Goal: Contribute content: Add original content to the website for others to see

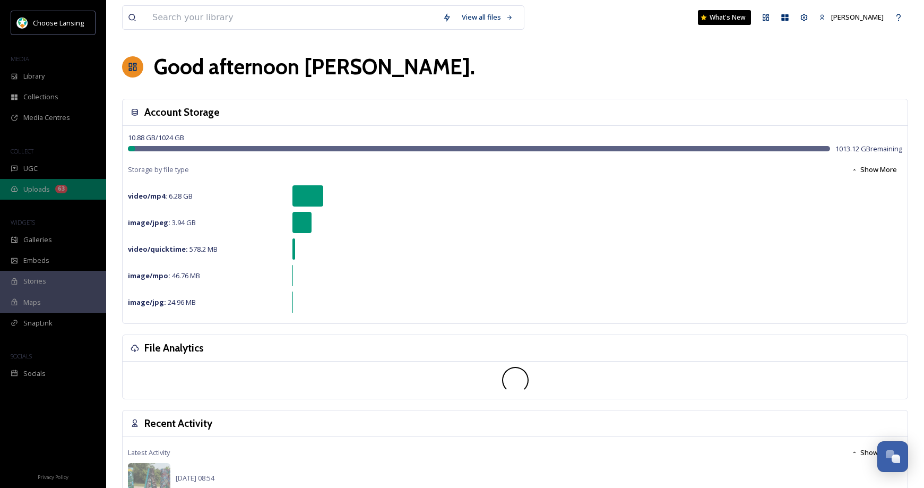
click at [36, 188] on span "Uploads" at bounding box center [36, 189] width 27 height 10
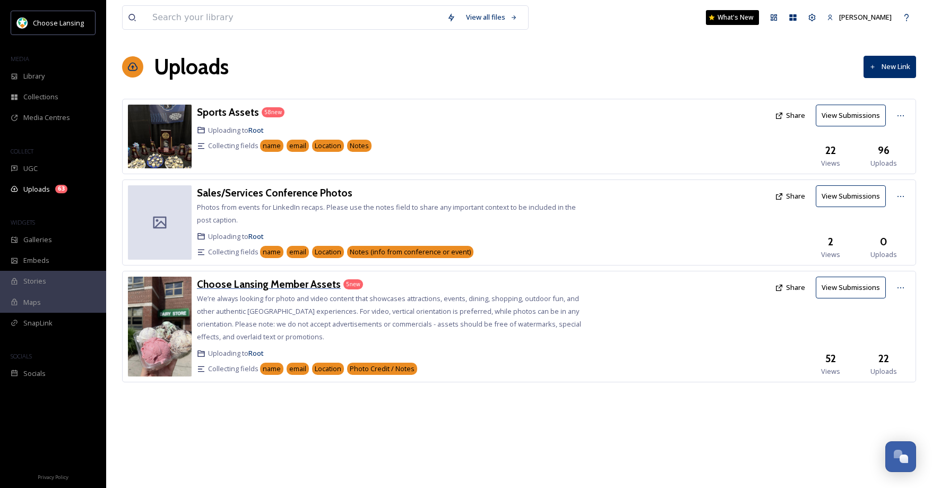
click at [301, 289] on h3 "Choose Lansing Member Assets" at bounding box center [269, 283] width 144 height 13
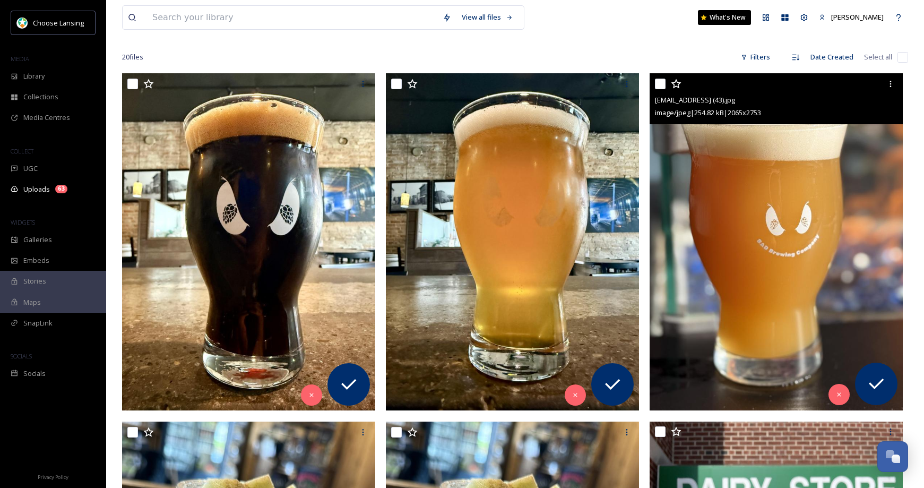
scroll to position [151, 0]
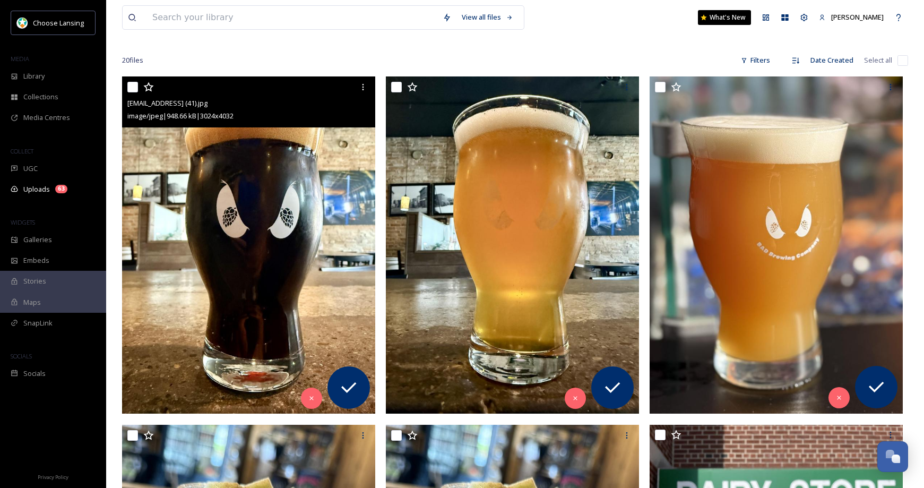
click at [129, 86] on input "checkbox" at bounding box center [132, 87] width 11 height 11
checkbox input "true"
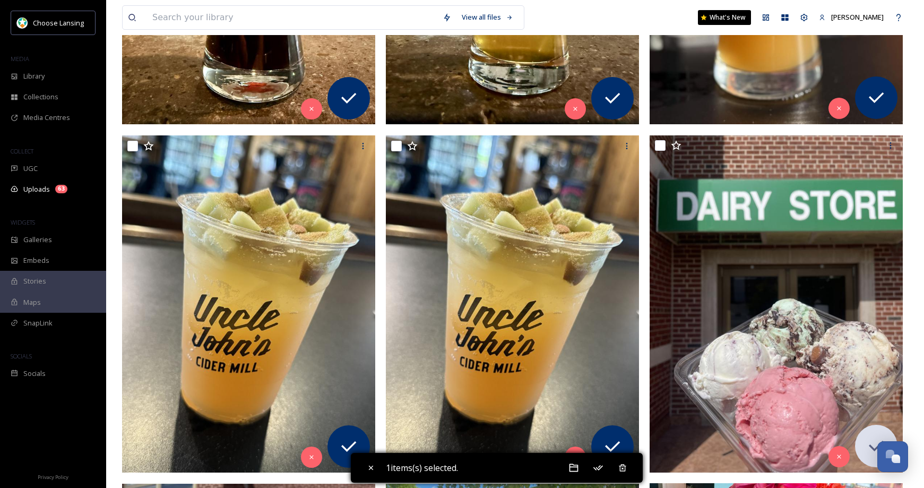
scroll to position [443, 0]
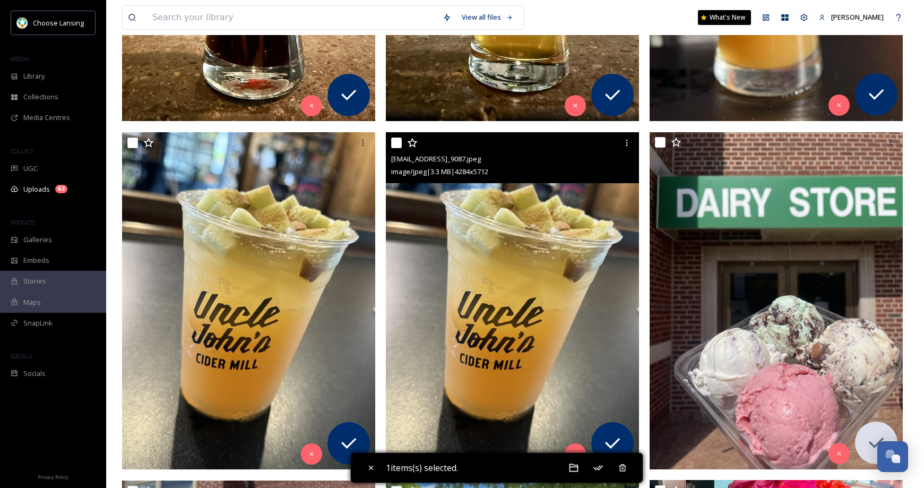
click at [398, 140] on input "checkbox" at bounding box center [396, 142] width 11 height 11
checkbox input "true"
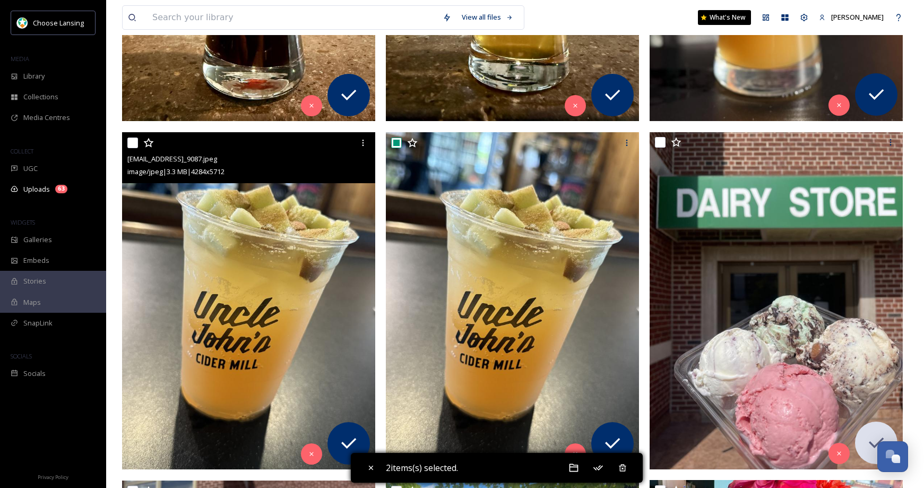
click at [132, 143] on input "checkbox" at bounding box center [132, 142] width 11 height 11
checkbox input "true"
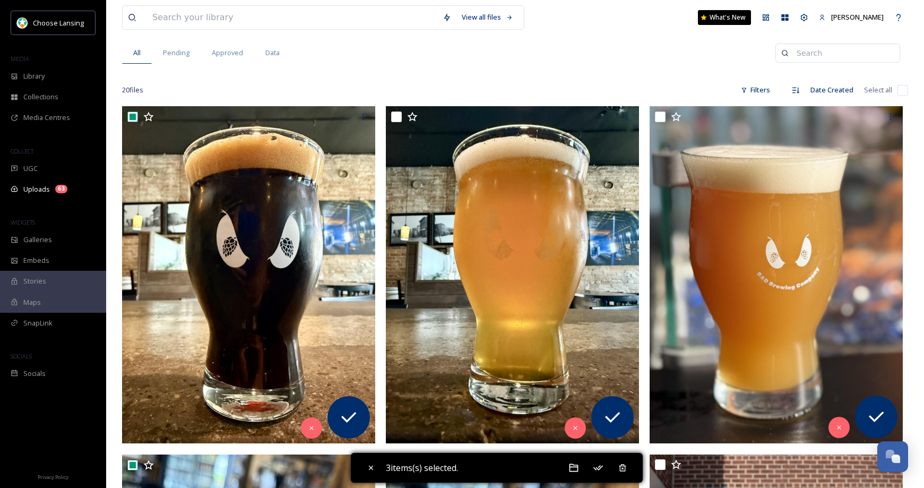
scroll to position [124, 0]
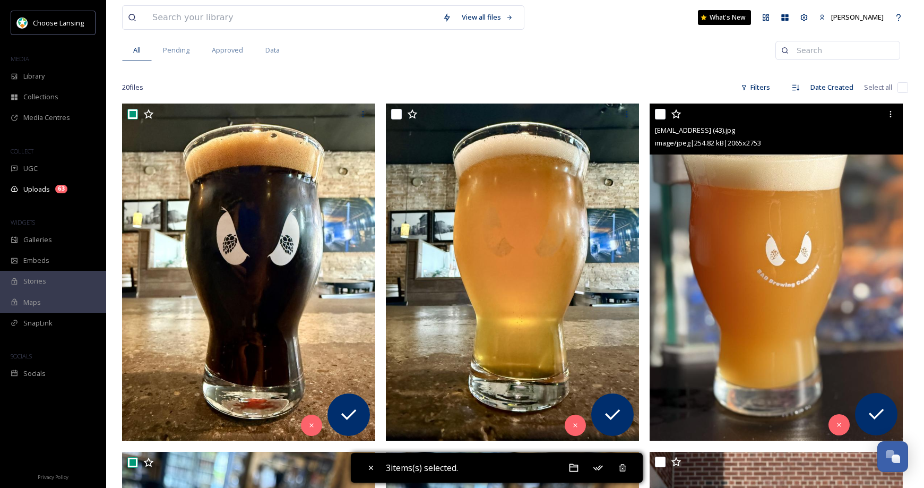
click at [658, 117] on input "checkbox" at bounding box center [660, 114] width 11 height 11
checkbox input "true"
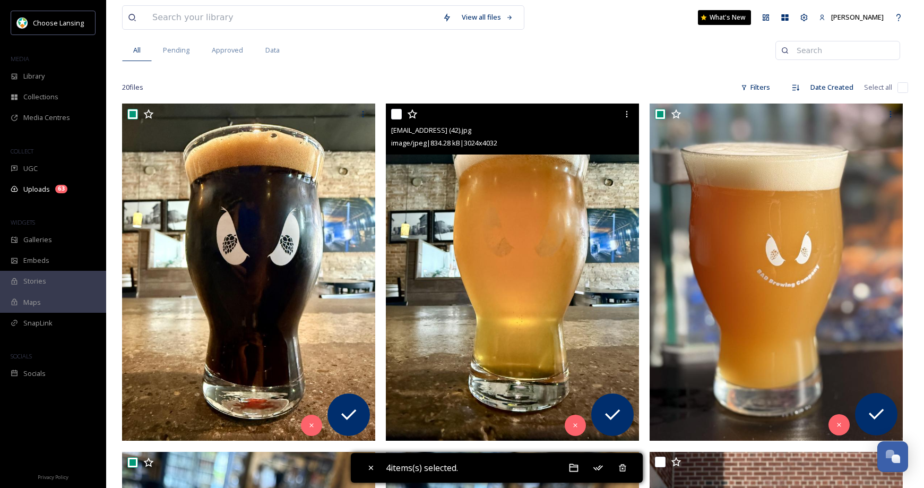
click at [394, 114] on input "checkbox" at bounding box center [396, 114] width 11 height 11
checkbox input "true"
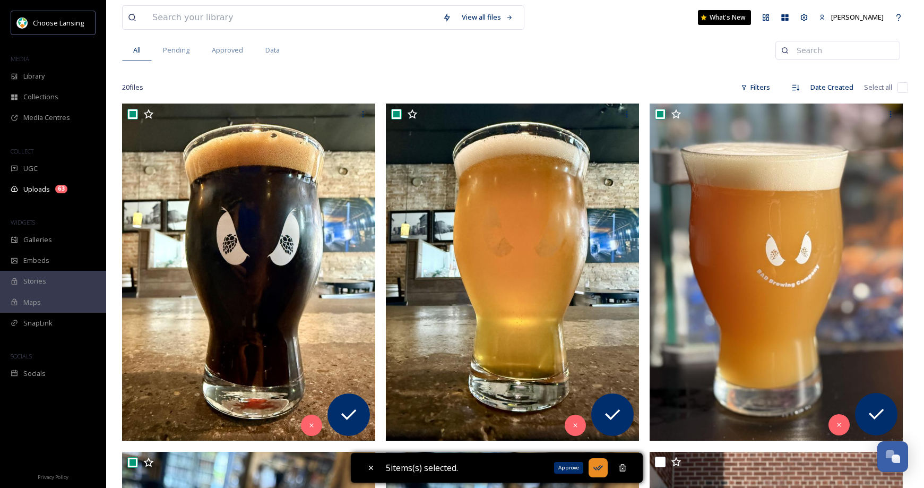
click at [597, 468] on icon at bounding box center [598, 467] width 10 height 5
checkbox input "false"
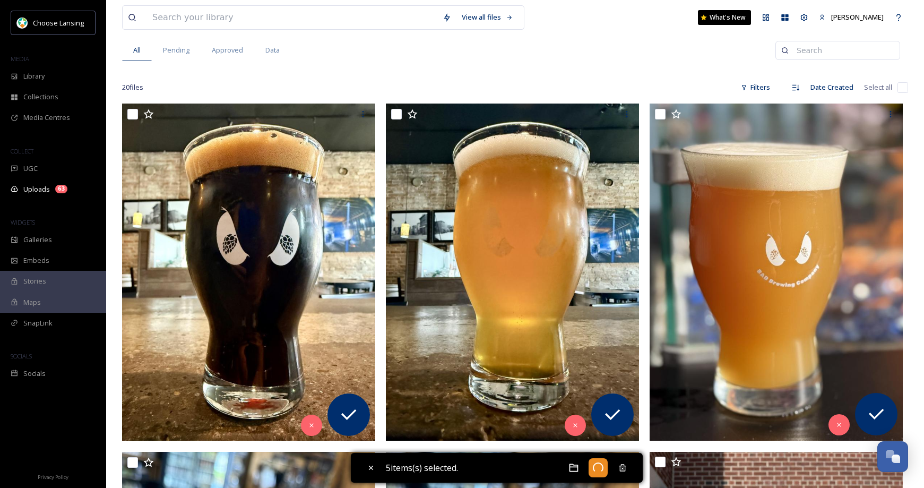
checkbox input "false"
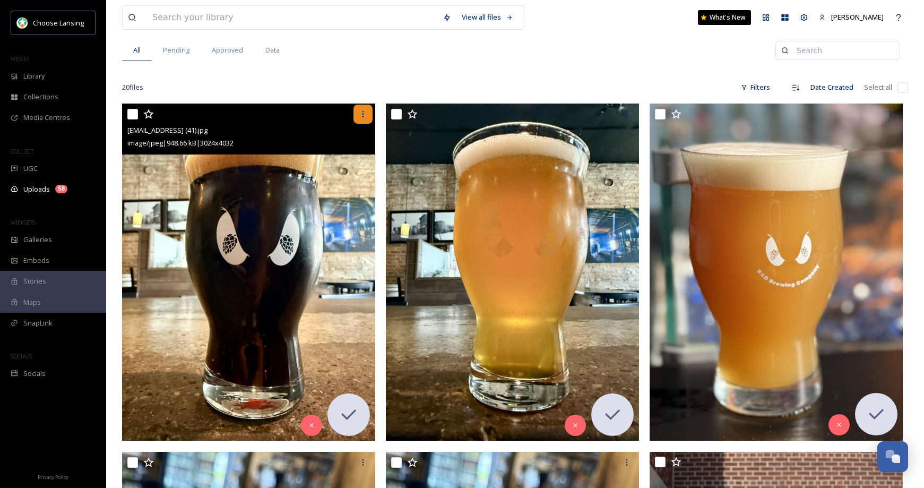
click at [363, 112] on icon at bounding box center [363, 114] width 8 height 8
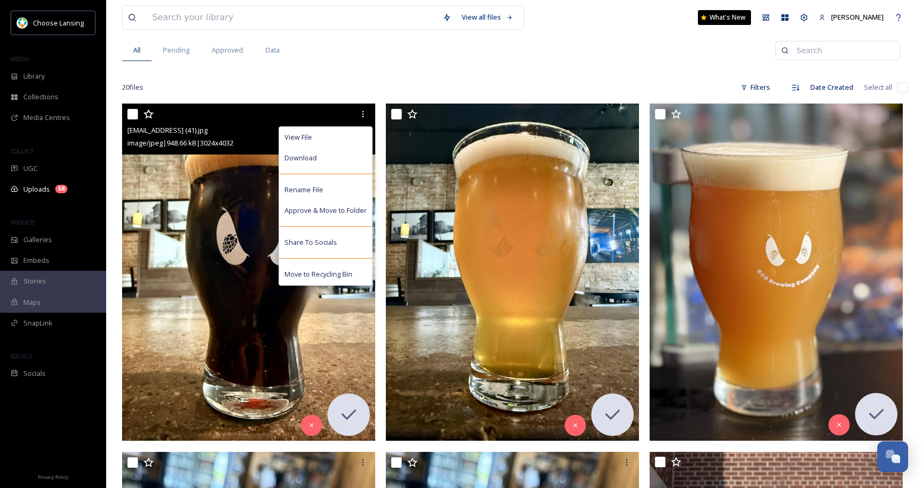
click at [129, 116] on input "checkbox" at bounding box center [132, 114] width 11 height 11
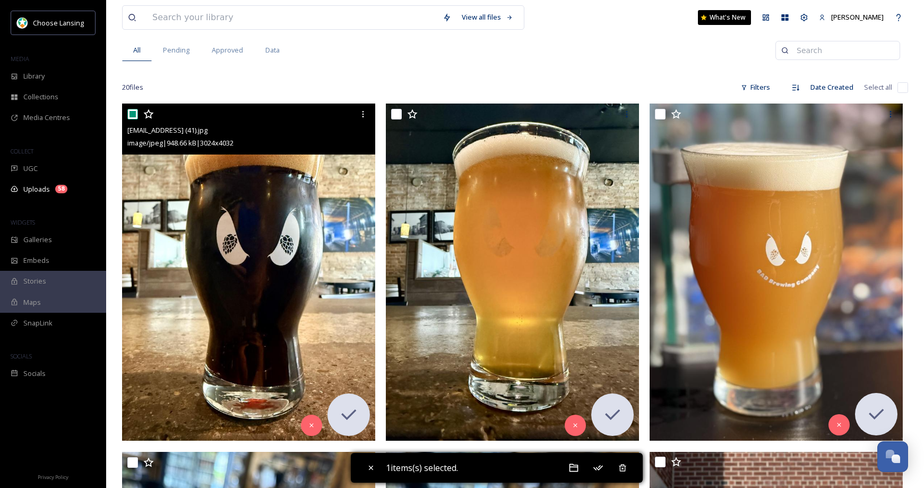
click at [131, 115] on input "checkbox" at bounding box center [132, 114] width 11 height 11
checkbox input "false"
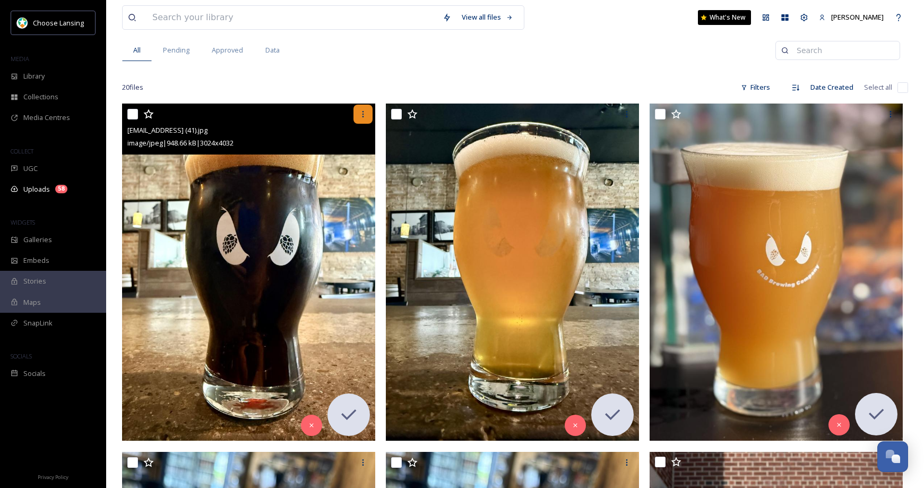
click at [362, 115] on icon at bounding box center [363, 114] width 8 height 8
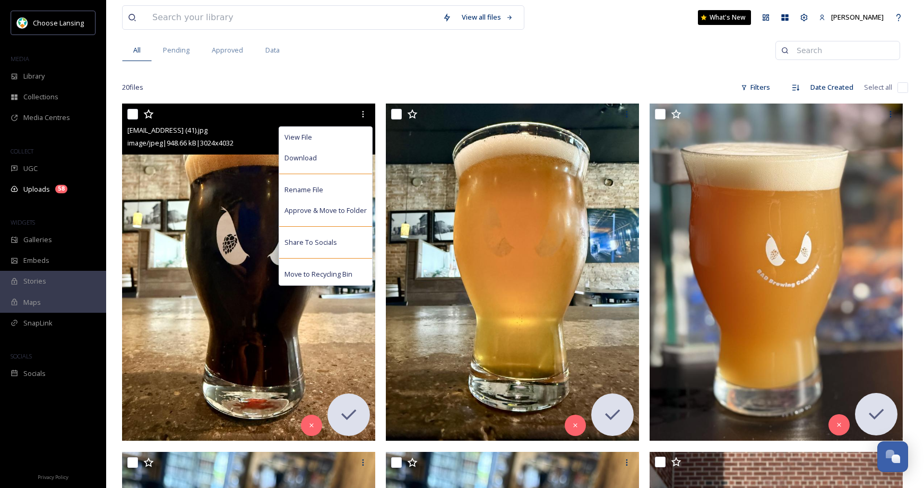
click at [315, 161] on span "Download" at bounding box center [300, 158] width 32 height 10
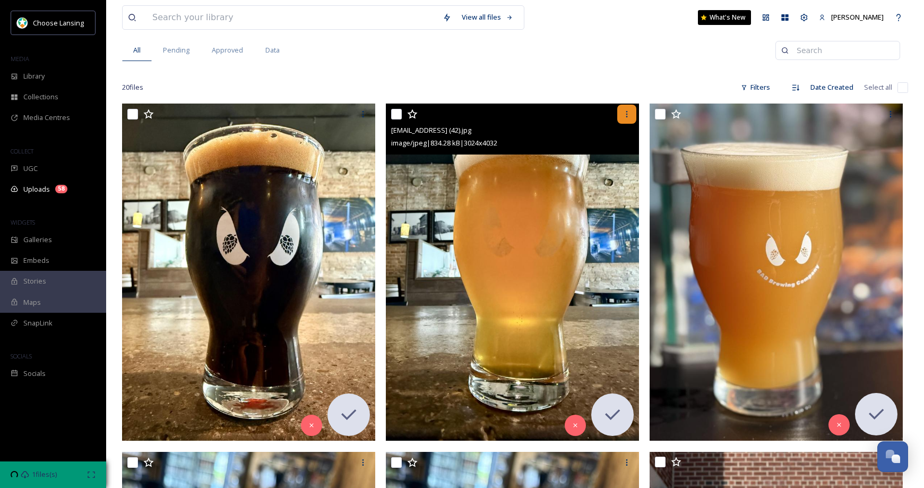
click at [624, 110] on icon at bounding box center [626, 114] width 8 height 8
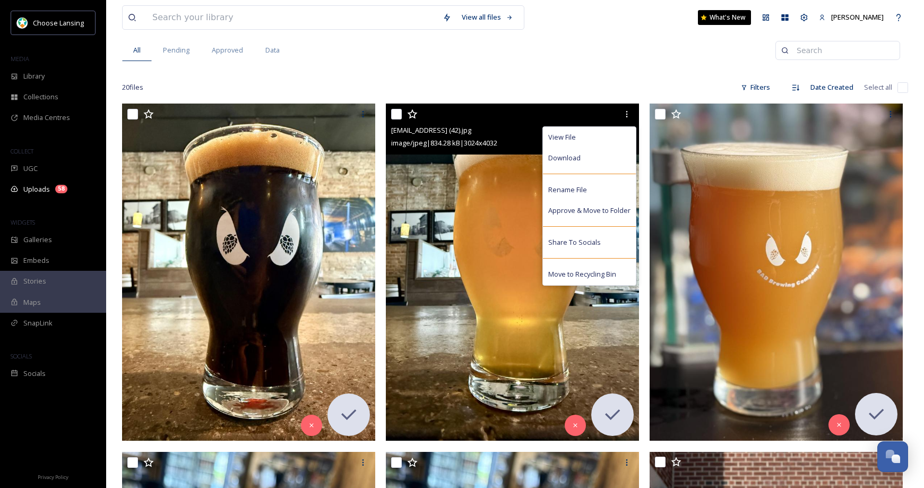
click at [589, 160] on div "Download" at bounding box center [589, 157] width 93 height 21
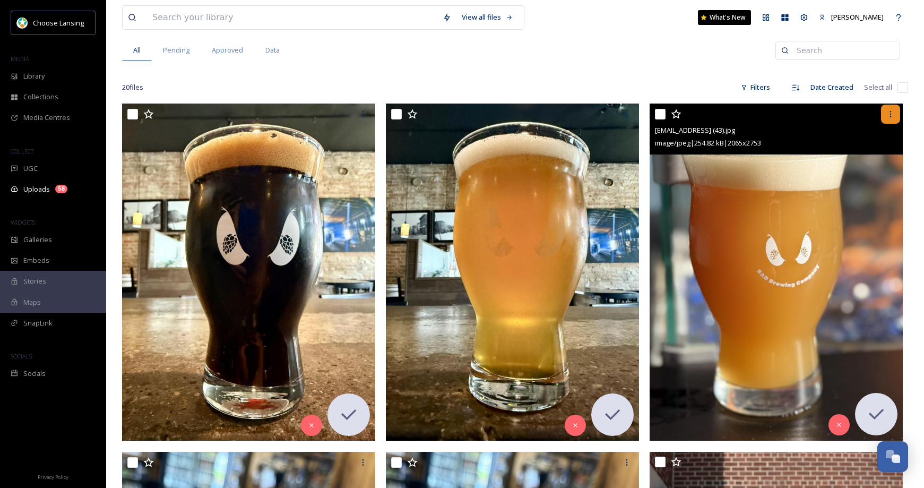
click at [891, 112] on icon at bounding box center [890, 114] width 8 height 8
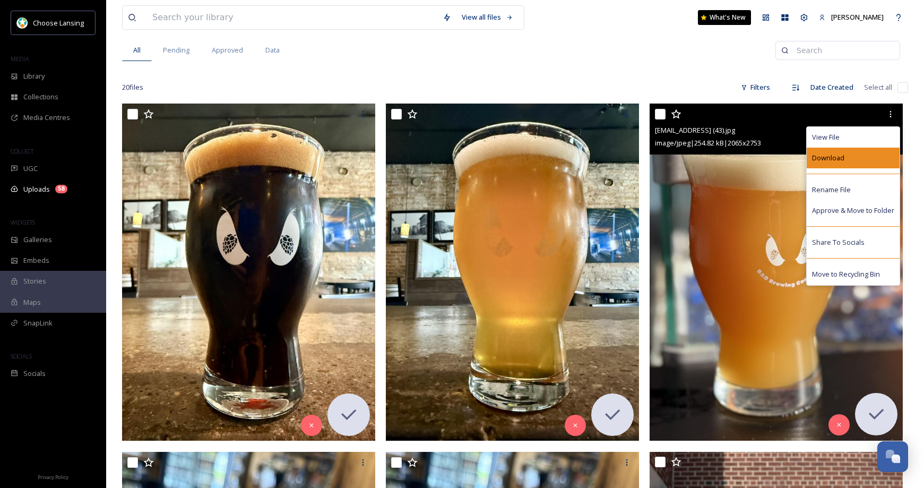
click at [832, 161] on span "Download" at bounding box center [828, 158] width 32 height 10
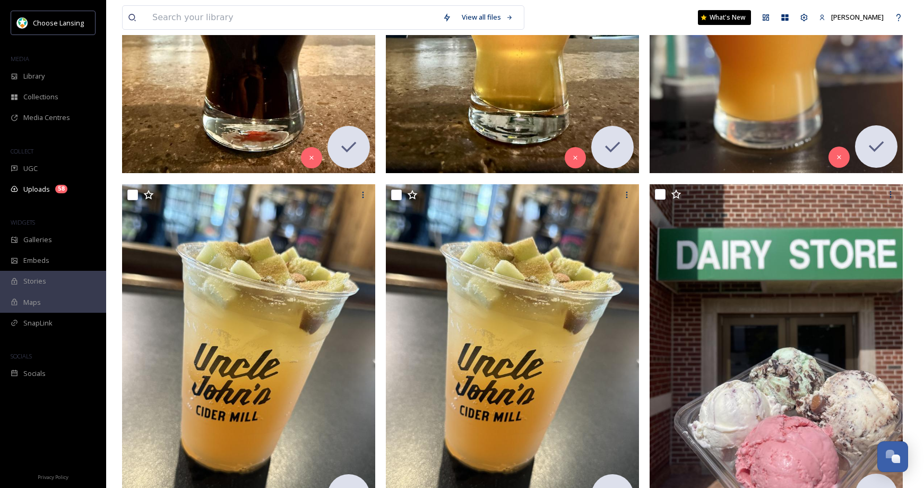
scroll to position [412, 0]
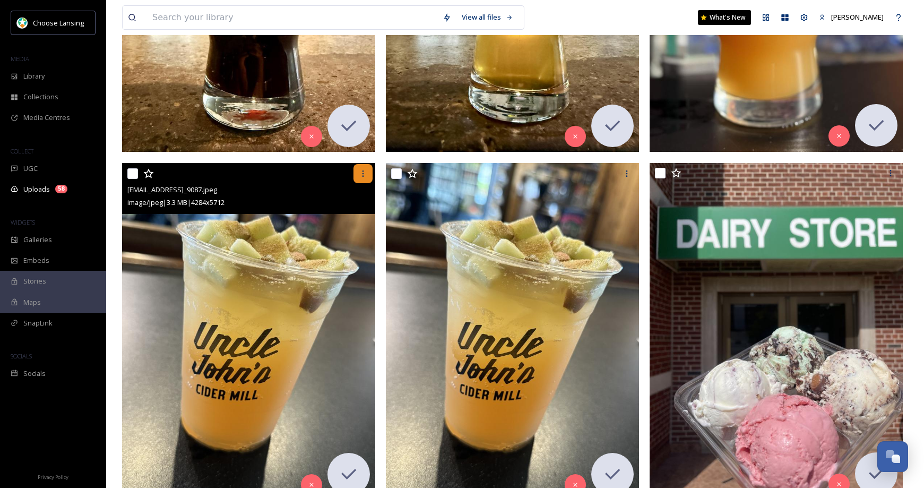
click at [363, 176] on icon at bounding box center [363, 173] width 8 height 8
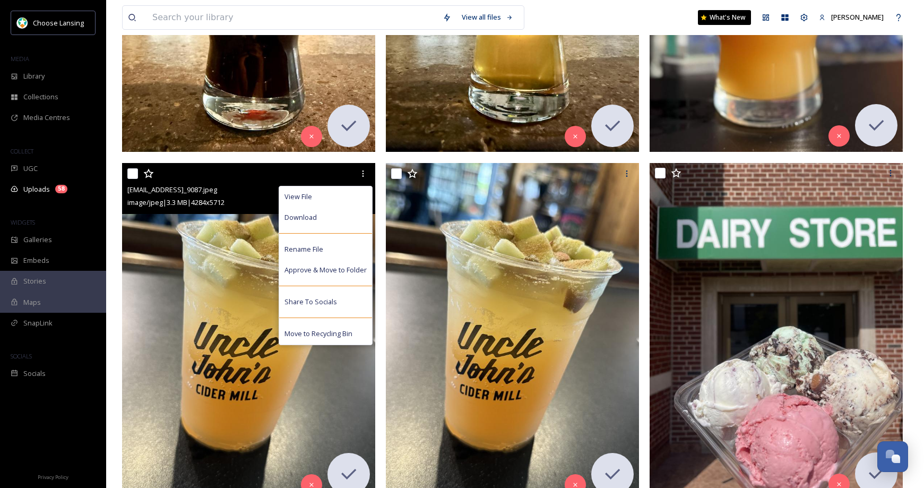
click at [347, 221] on div "Download" at bounding box center [325, 217] width 93 height 21
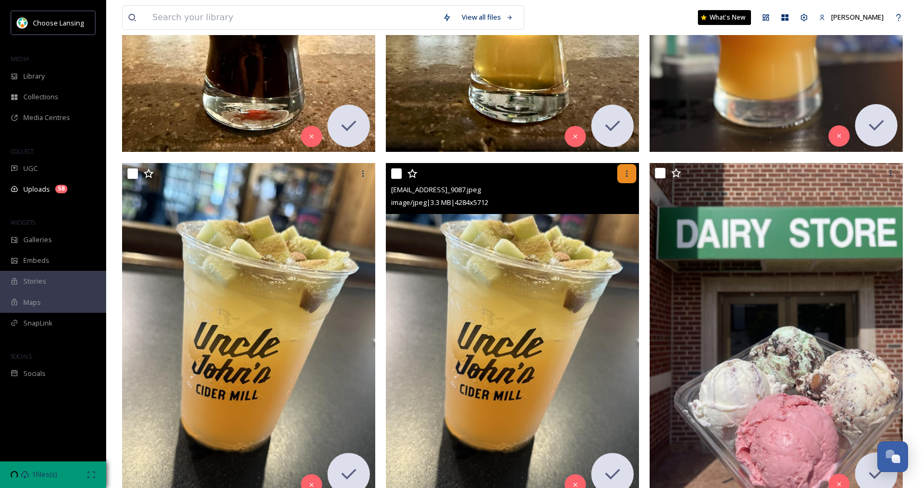
click at [628, 171] on icon at bounding box center [626, 173] width 8 height 8
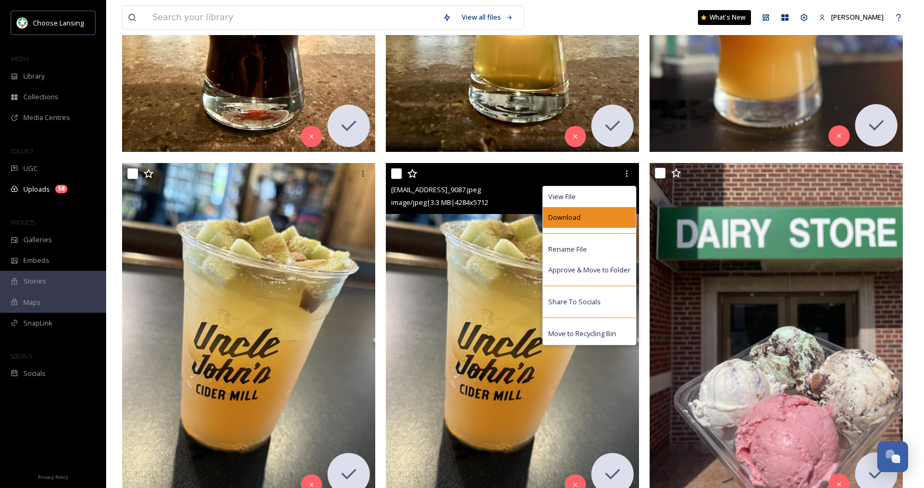
click at [604, 218] on div "Download" at bounding box center [589, 217] width 93 height 21
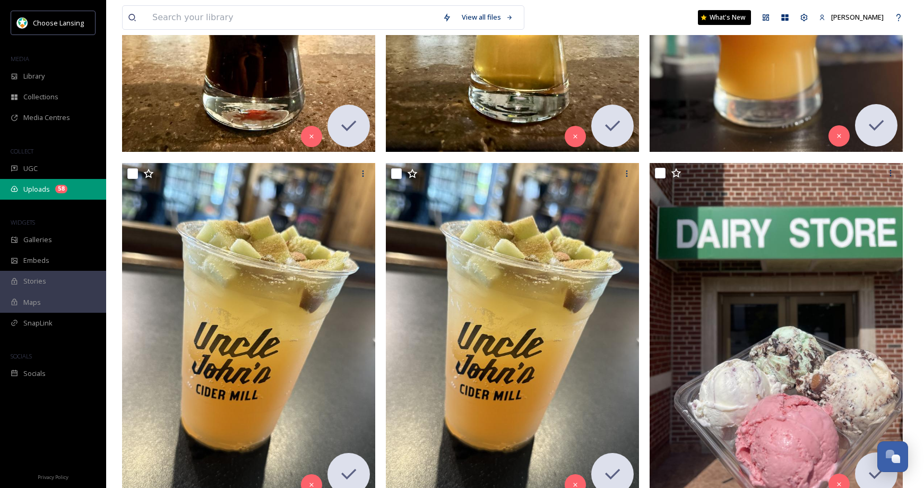
click at [50, 187] on div "Uploads 58" at bounding box center [53, 189] width 106 height 21
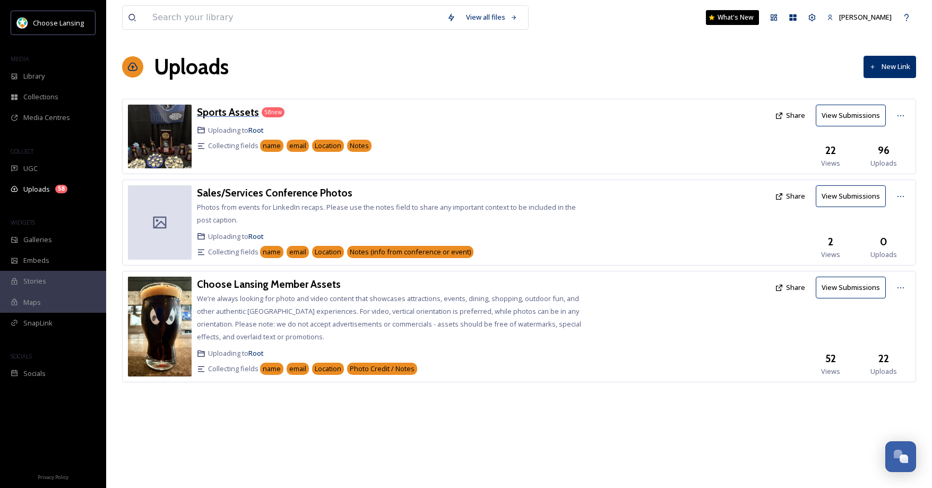
click at [242, 111] on h3 "Sports Assets" at bounding box center [228, 112] width 62 height 13
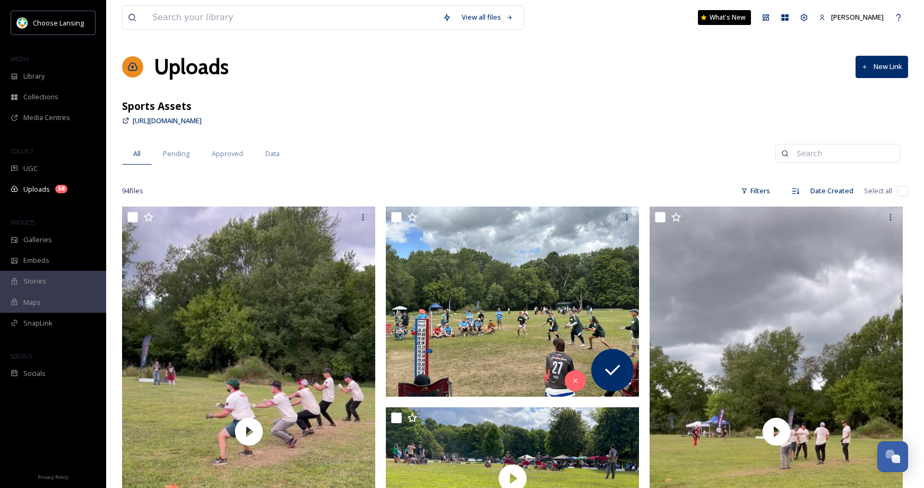
click at [899, 192] on input "checkbox" at bounding box center [902, 191] width 11 height 11
checkbox input "true"
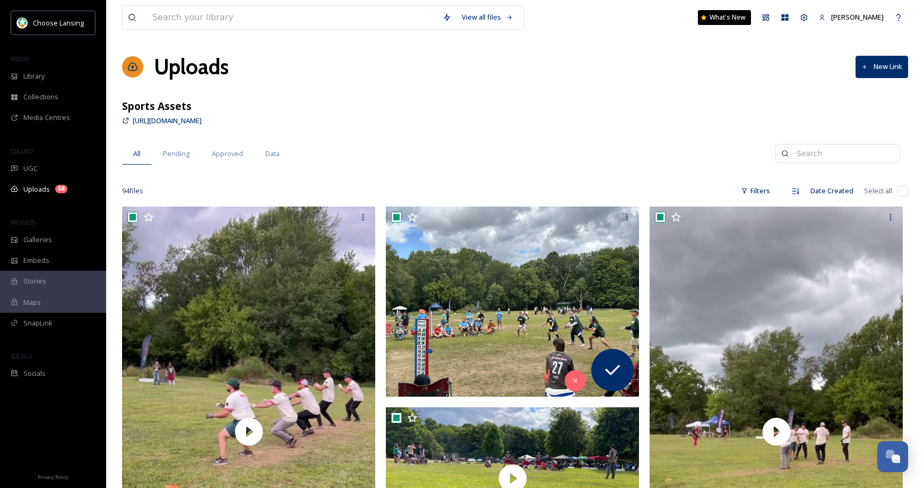
checkbox input "true"
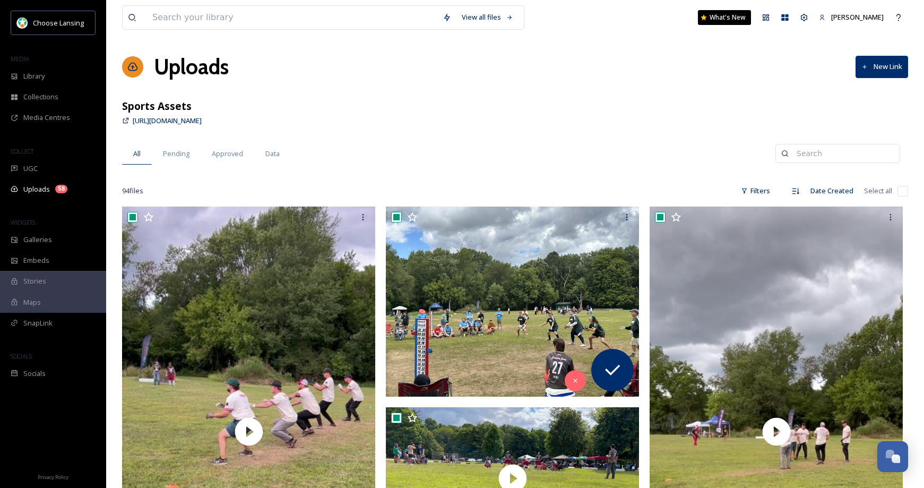
checkbox input "true"
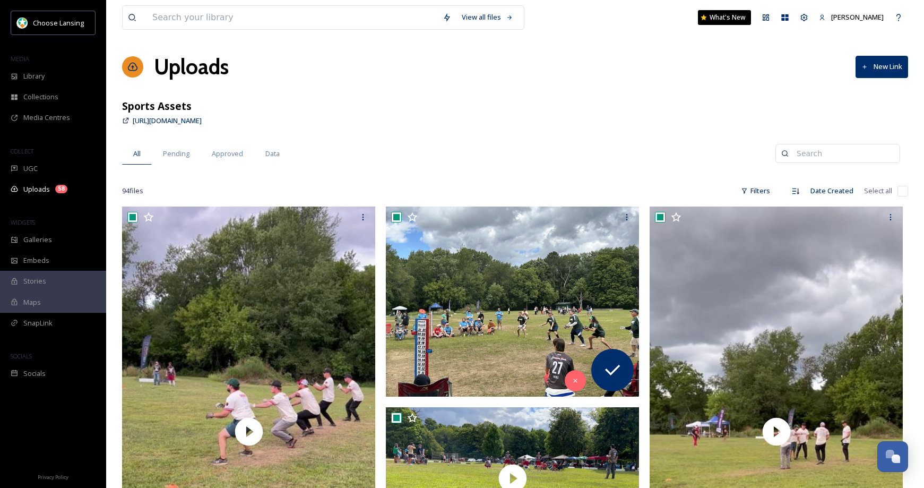
checkbox input "true"
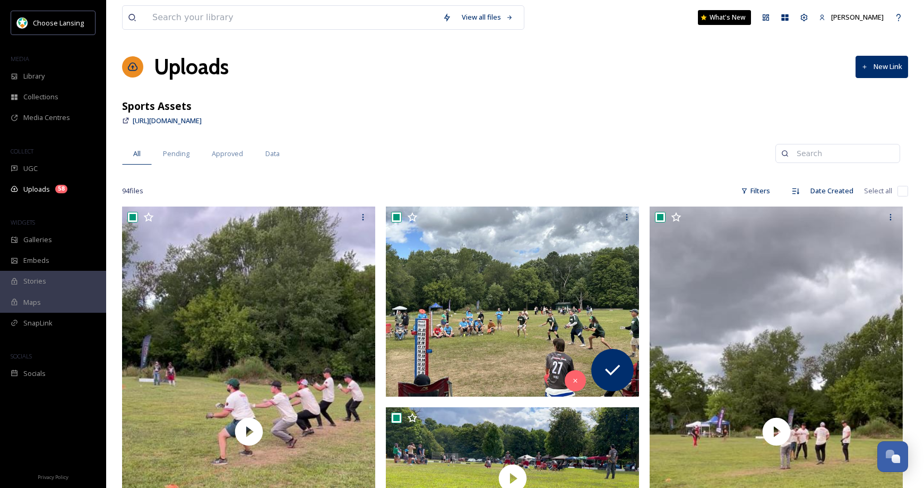
checkbox input "true"
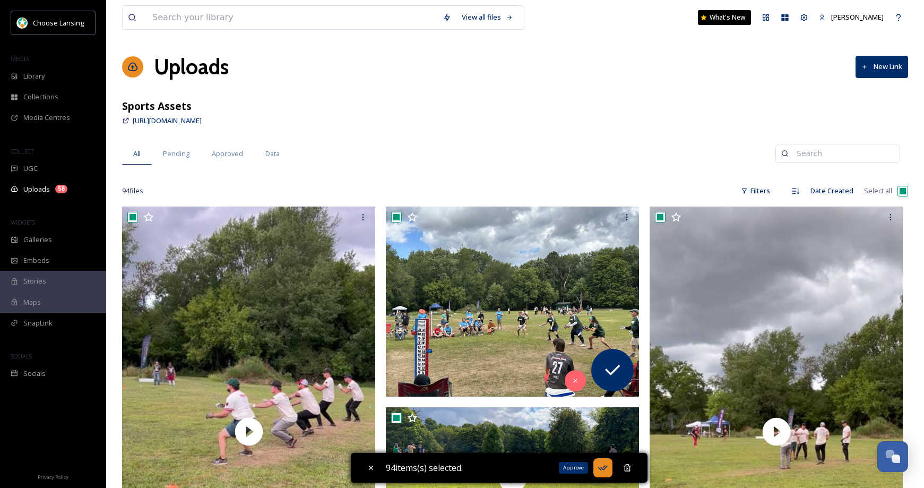
click at [602, 466] on icon at bounding box center [602, 467] width 11 height 11
checkbox input "false"
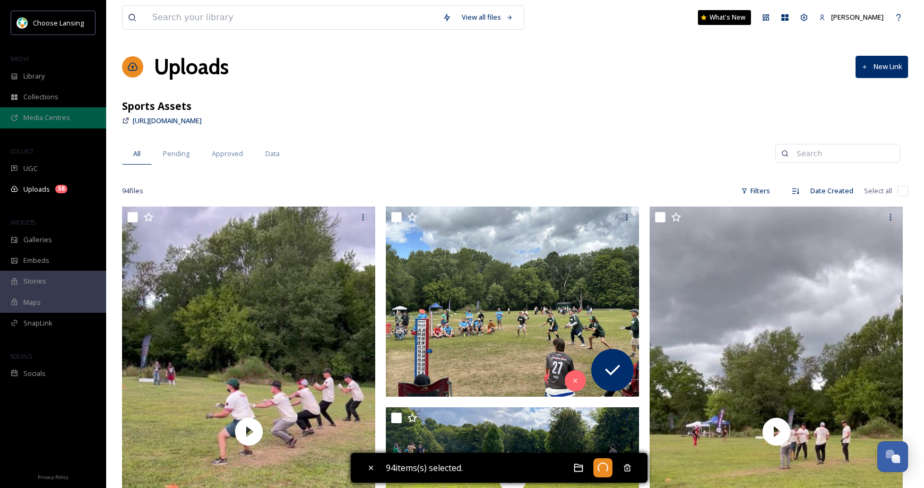
checkbox input "false"
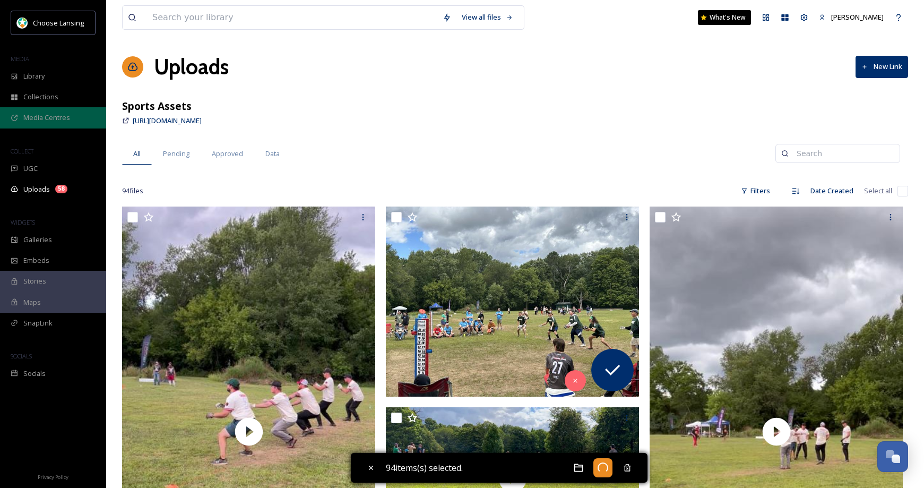
checkbox input "false"
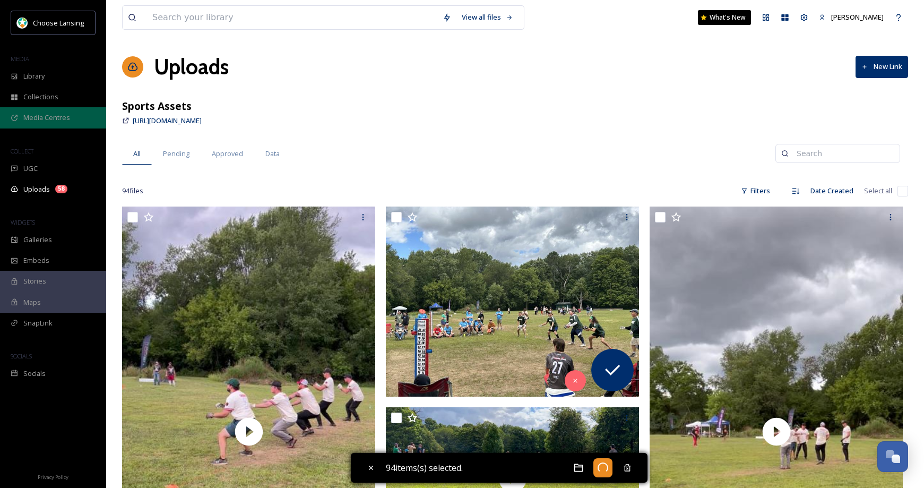
checkbox input "false"
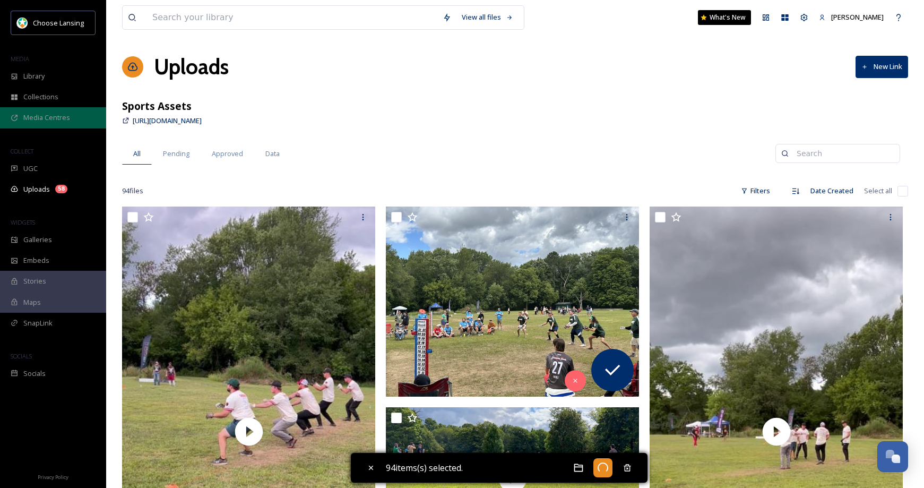
checkbox input "false"
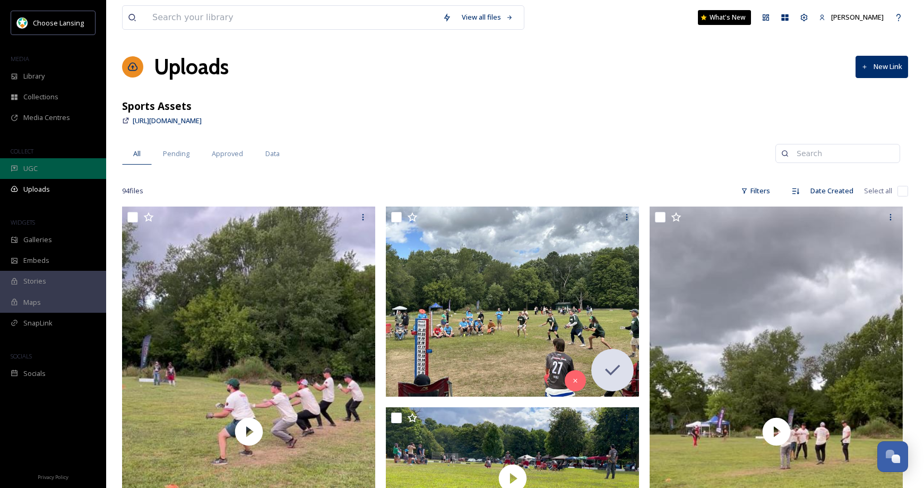
click at [30, 168] on span "UGC" at bounding box center [30, 168] width 14 height 10
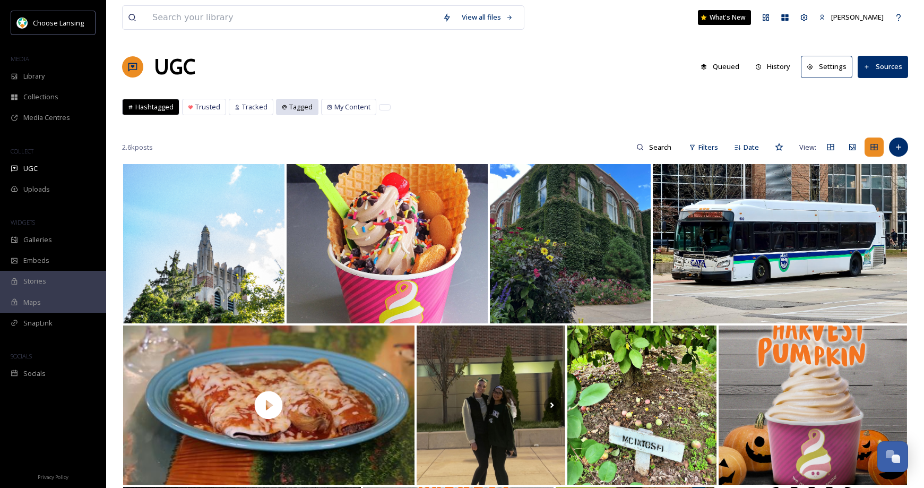
click at [289, 109] on span "Tagged" at bounding box center [300, 107] width 23 height 10
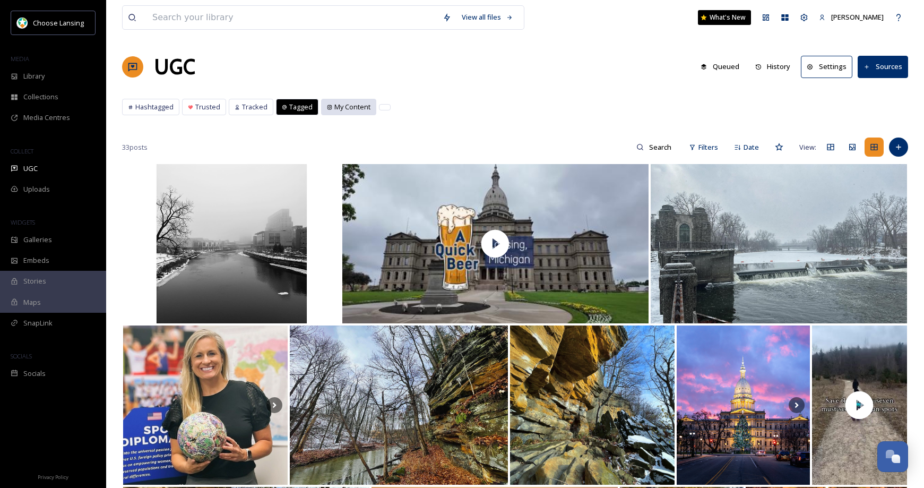
click at [343, 106] on span "My Content" at bounding box center [352, 107] width 36 height 10
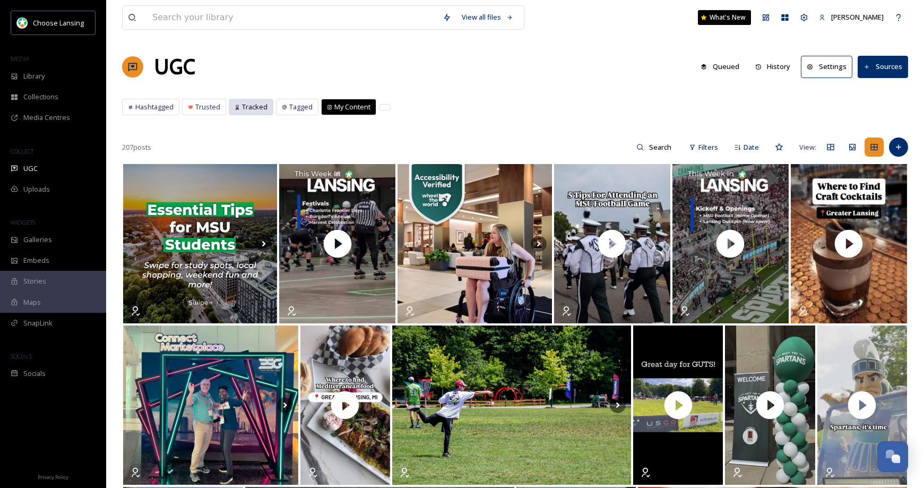
click at [246, 107] on span "Tracked" at bounding box center [254, 107] width 25 height 10
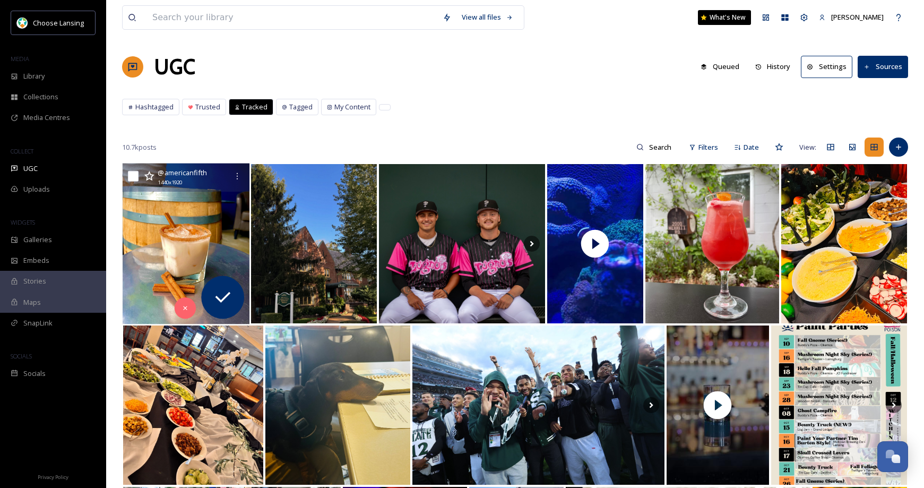
click at [211, 206] on img at bounding box center [186, 243] width 127 height 161
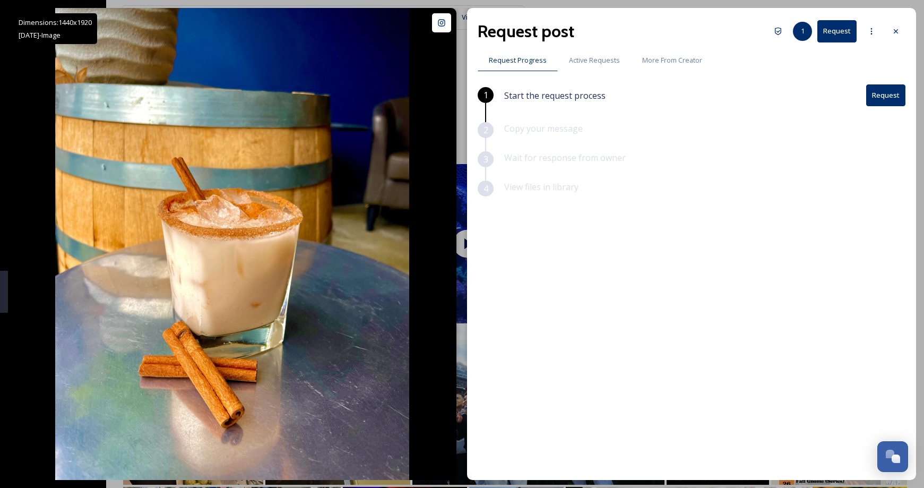
click at [901, 32] on div at bounding box center [895, 31] width 19 height 19
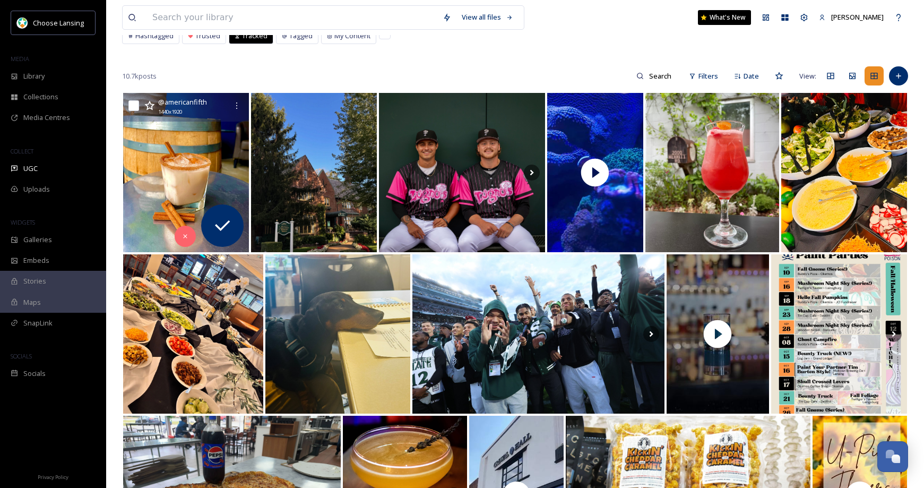
scroll to position [82, 0]
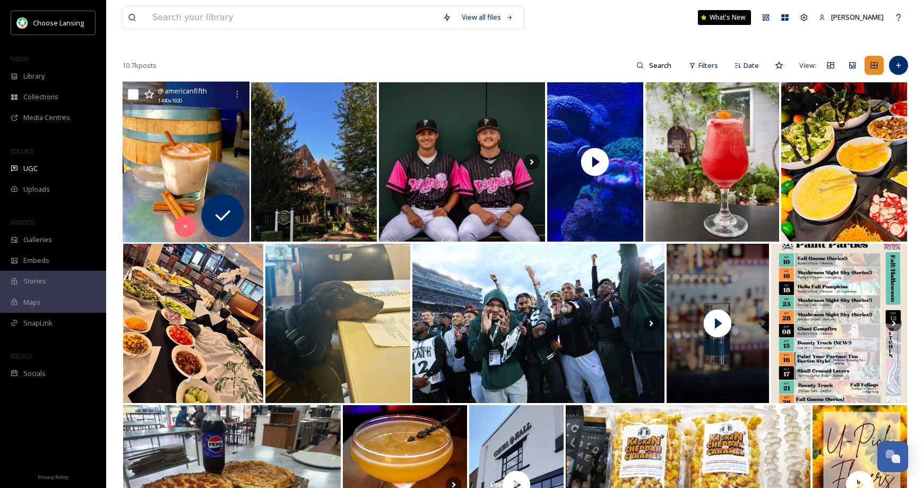
click at [134, 94] on input "checkbox" at bounding box center [133, 94] width 11 height 11
checkbox input "true"
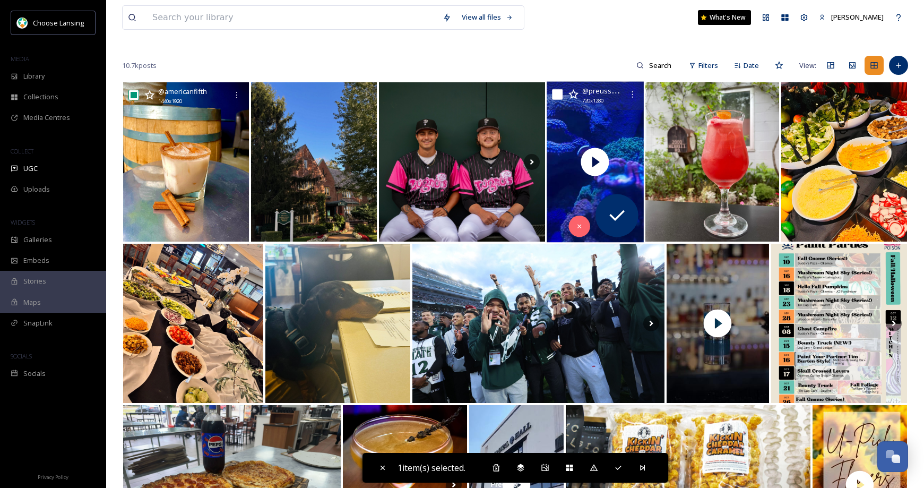
click at [558, 97] on input "checkbox" at bounding box center [557, 94] width 11 height 11
checkbox input "true"
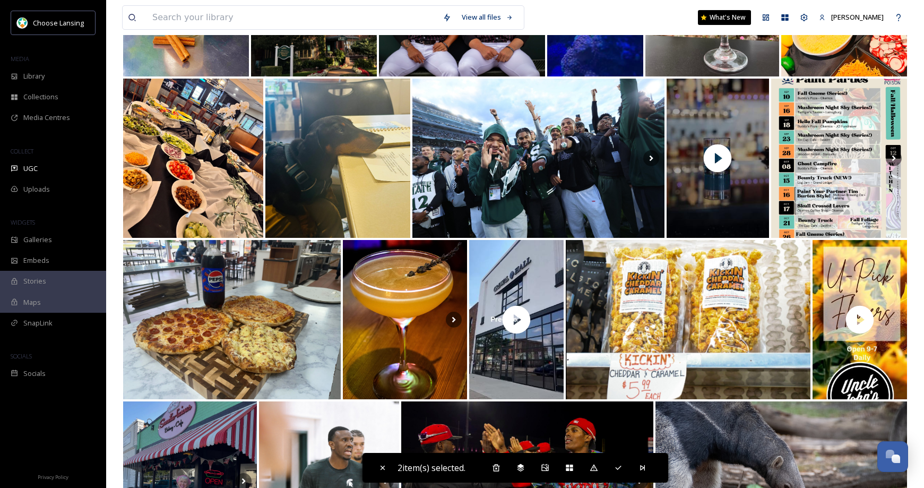
scroll to position [236, 0]
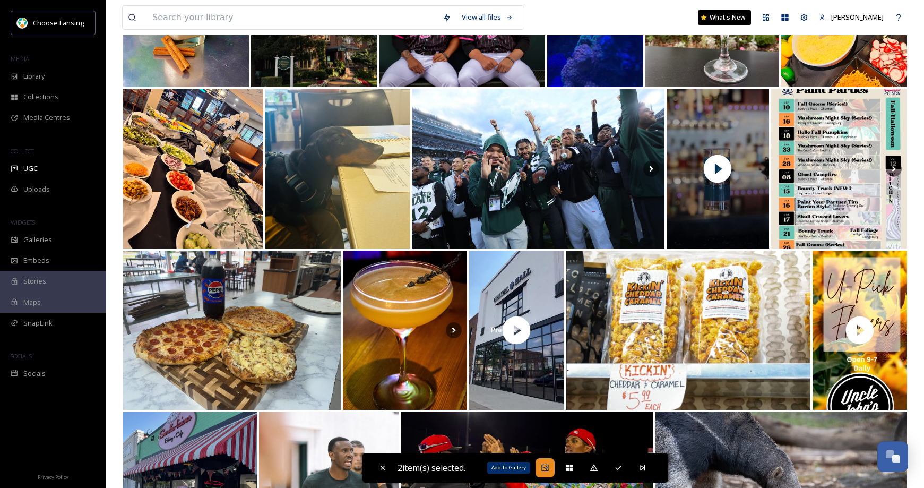
click at [545, 467] on icon at bounding box center [545, 467] width 8 height 8
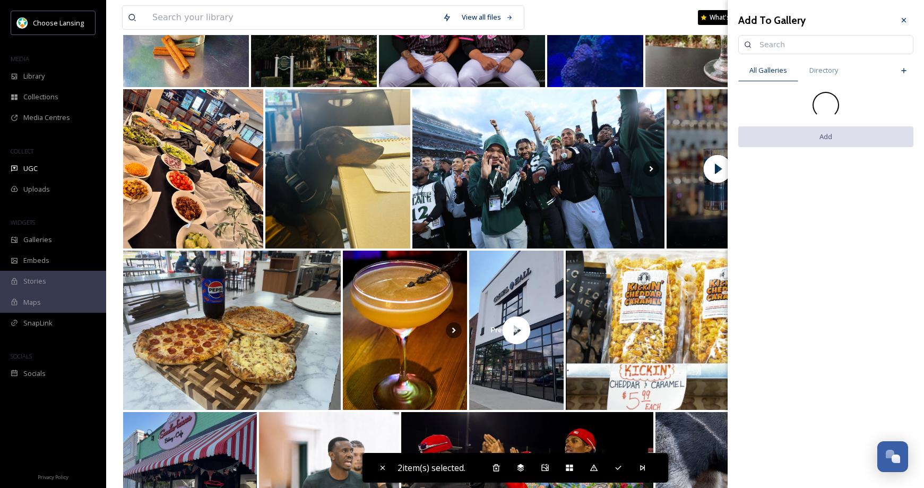
drag, startPoint x: 768, startPoint y: 43, endPoint x: 784, endPoint y: 42, distance: 15.9
click at [768, 43] on input at bounding box center [830, 44] width 153 height 21
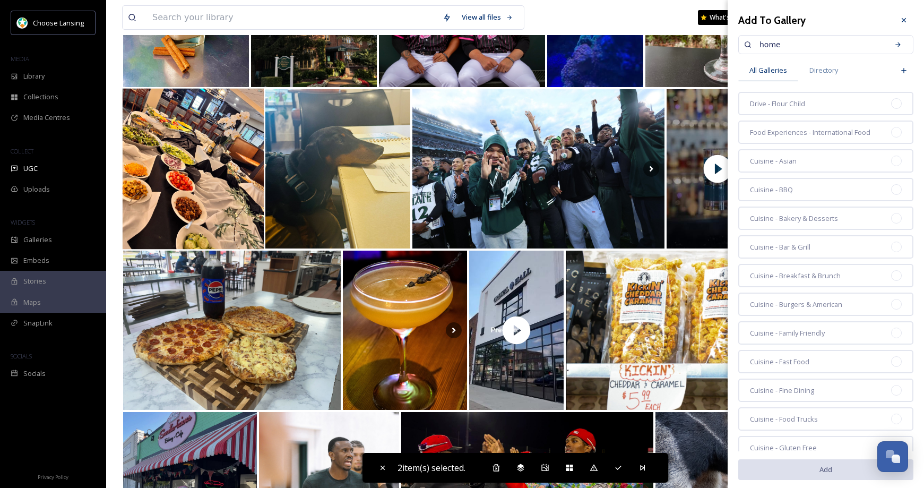
type input "home"
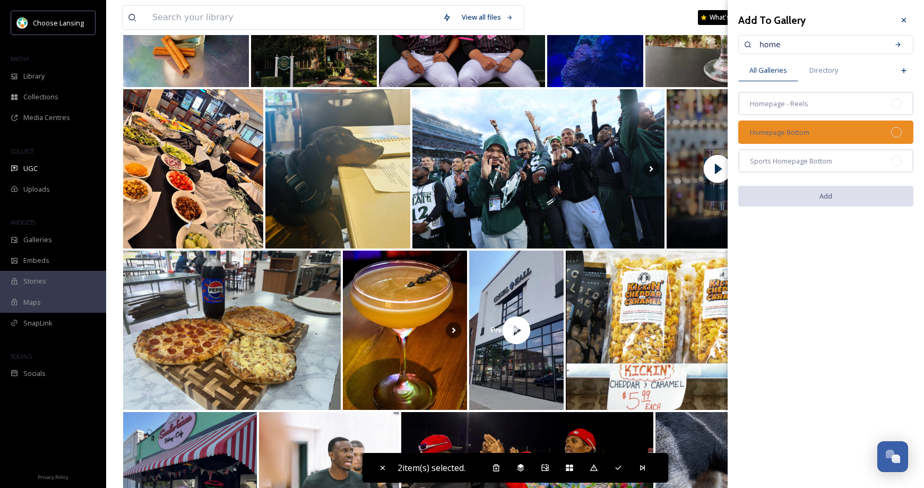
click at [851, 128] on div "Homepage Bottom" at bounding box center [825, 131] width 175 height 23
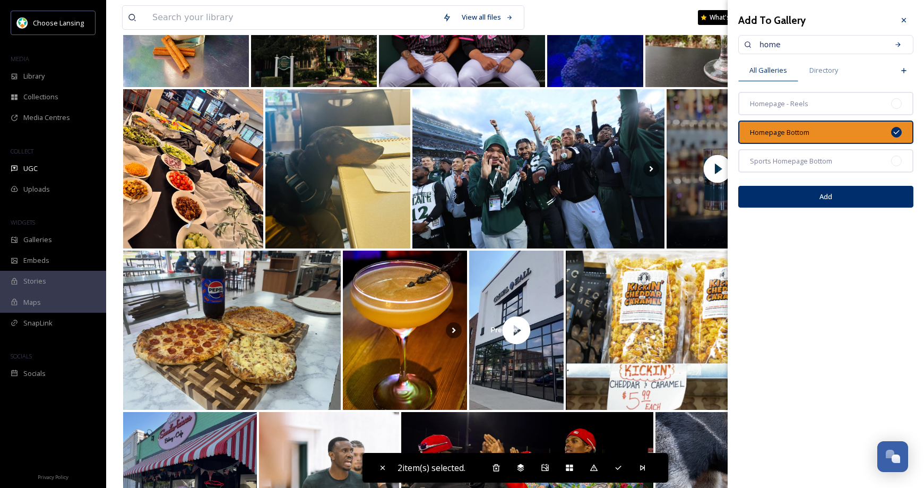
click at [833, 196] on button "Add" at bounding box center [825, 197] width 175 height 22
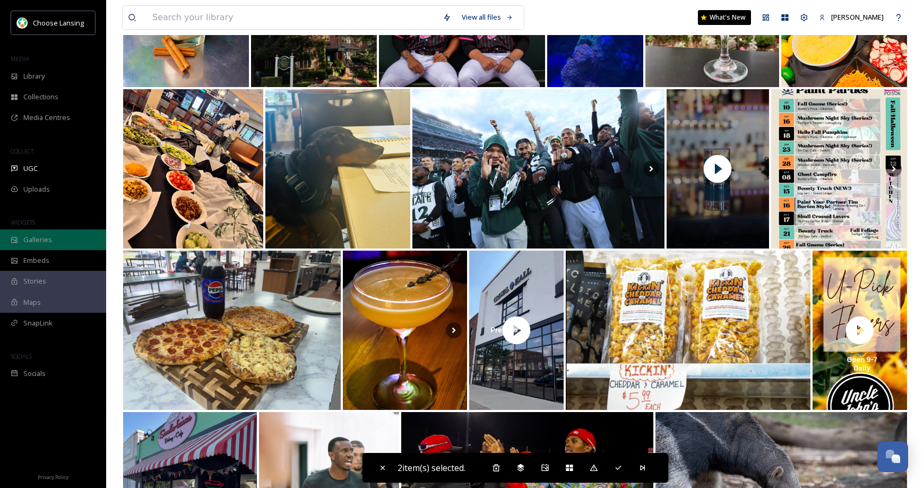
click at [24, 237] on span "Galleries" at bounding box center [37, 239] width 29 height 10
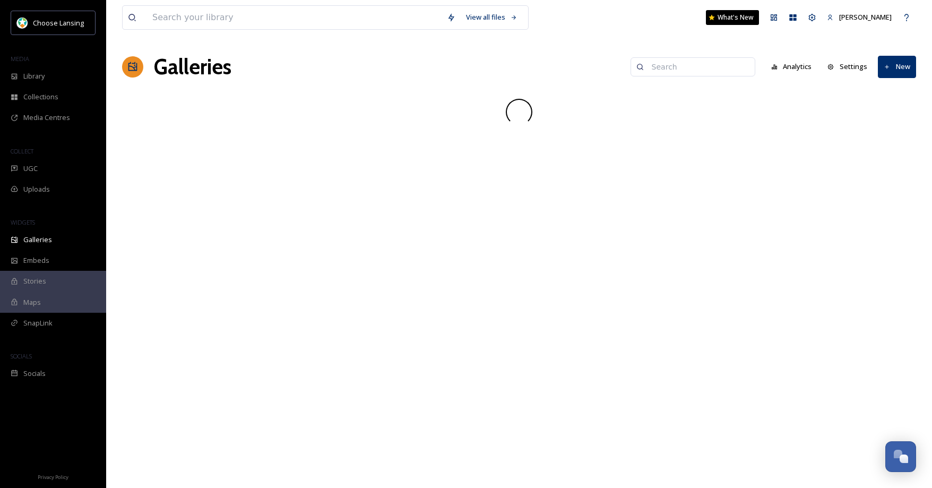
click at [682, 66] on input at bounding box center [697, 66] width 103 height 21
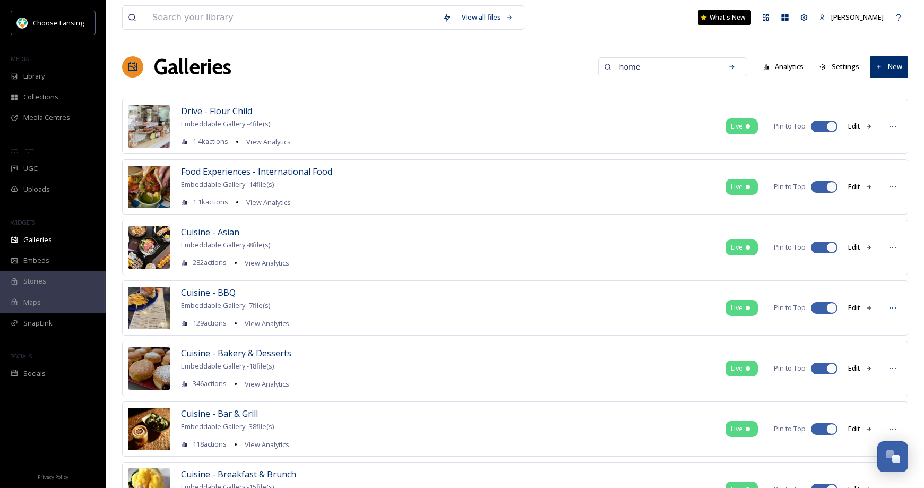
type input "home"
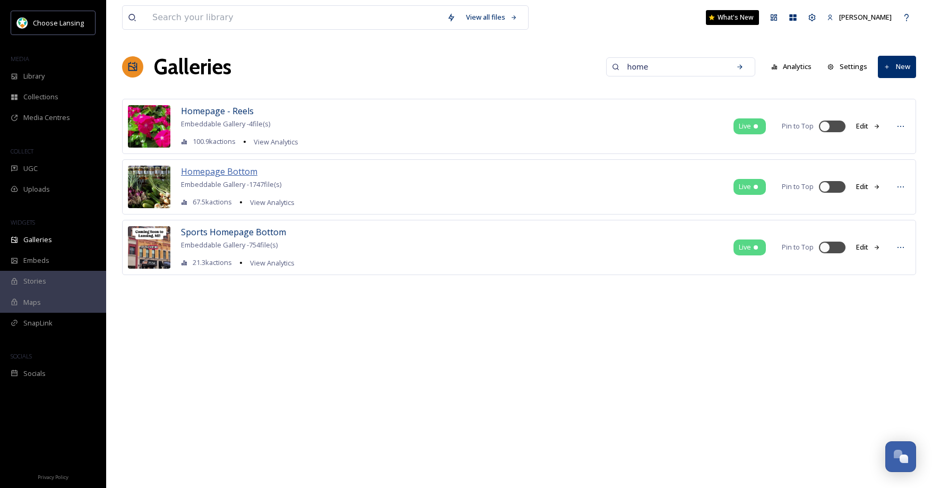
click at [228, 171] on span "Homepage Bottom" at bounding box center [219, 172] width 76 height 12
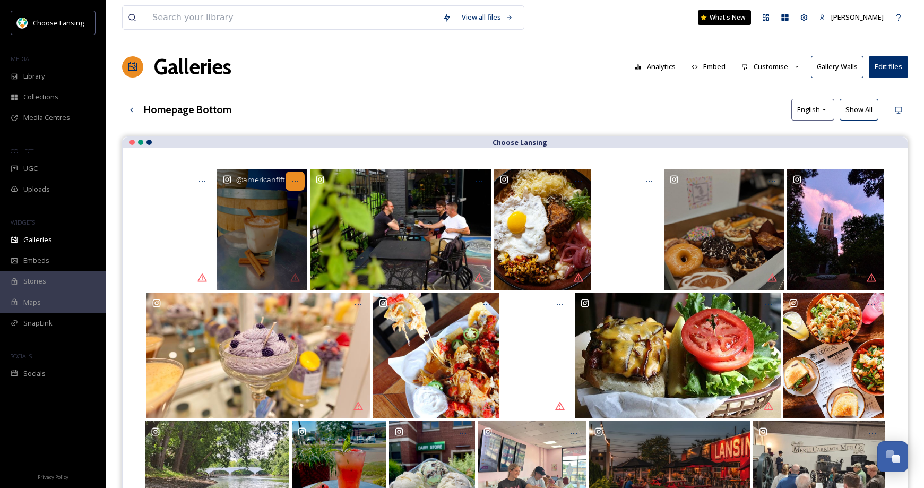
click at [294, 183] on icon at bounding box center [295, 181] width 8 height 8
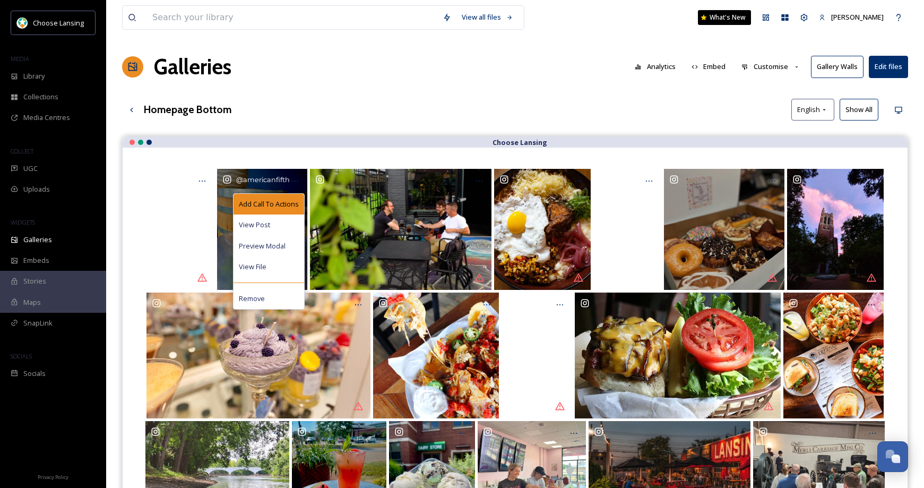
click at [291, 204] on span "Add Call To Actions" at bounding box center [269, 204] width 60 height 10
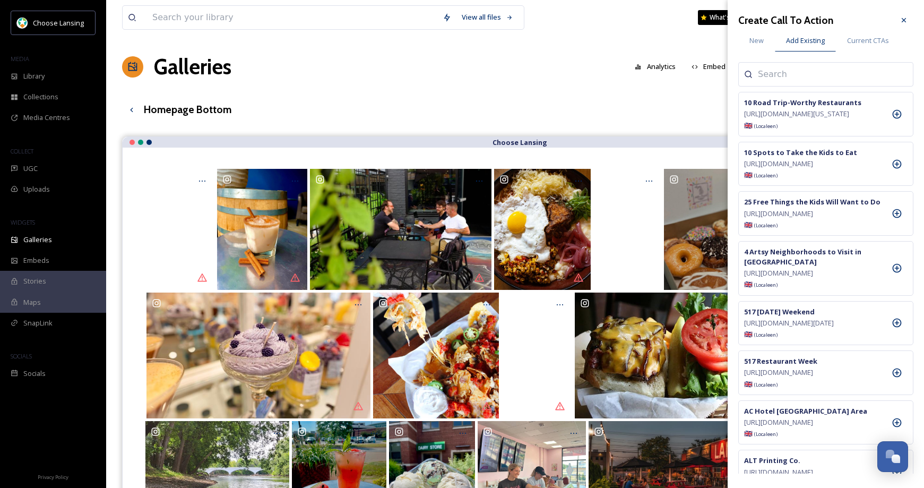
click at [767, 72] on input at bounding box center [811, 74] width 106 height 13
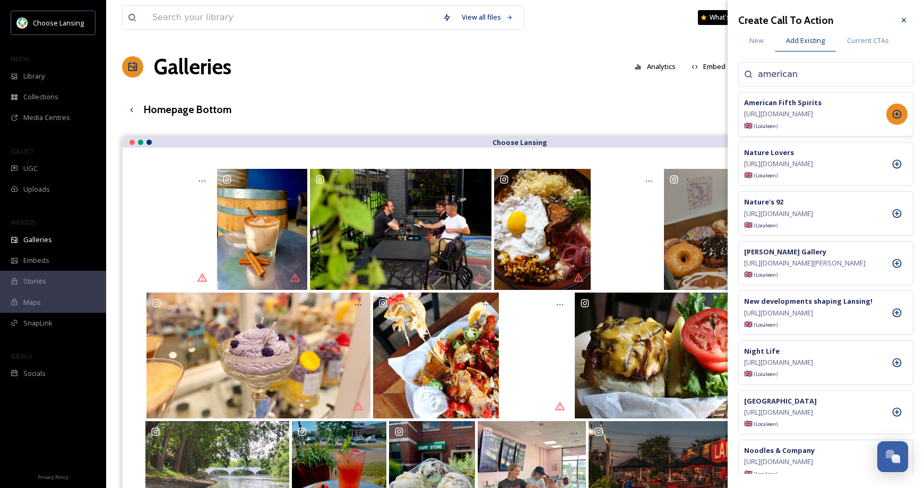
type input "american"
click at [891, 116] on icon at bounding box center [896, 114] width 11 height 11
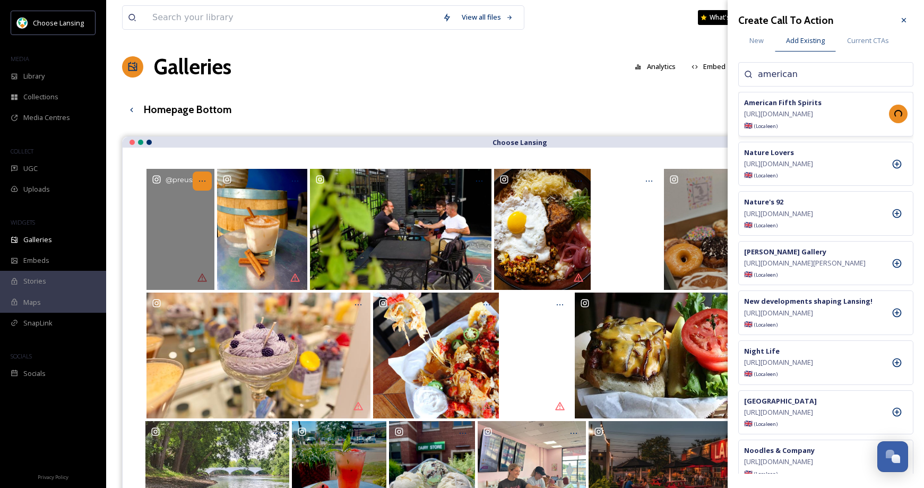
click at [202, 179] on icon at bounding box center [202, 181] width 8 height 8
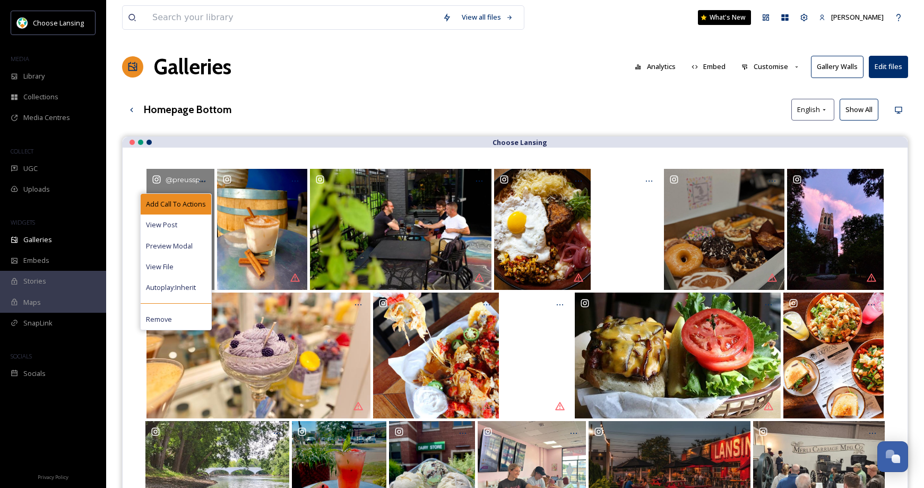
click at [198, 204] on span "Add Call To Actions" at bounding box center [176, 204] width 60 height 10
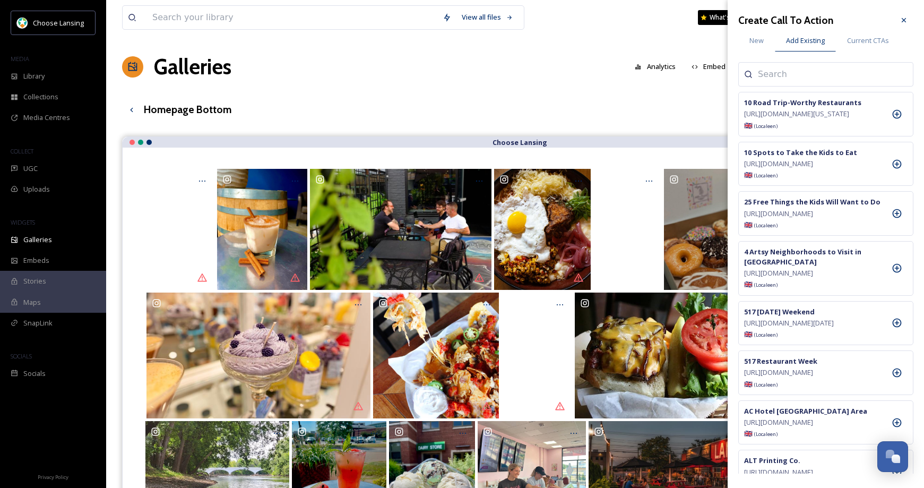
click at [788, 76] on input at bounding box center [811, 74] width 106 height 13
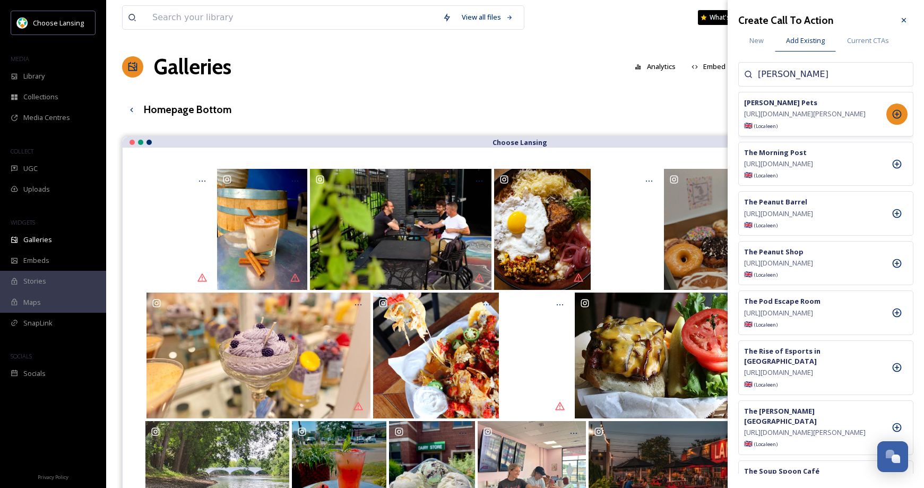
type input "[PERSON_NAME]"
click at [889, 115] on div at bounding box center [896, 113] width 21 height 21
click at [51, 79] on div "Library" at bounding box center [53, 76] width 106 height 21
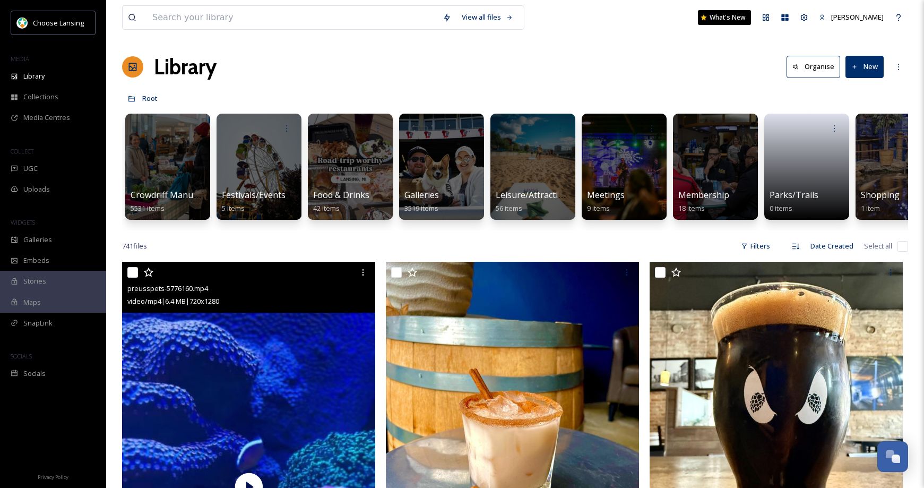
drag, startPoint x: 130, startPoint y: 281, endPoint x: 154, endPoint y: 282, distance: 24.4
click at [129, 277] on input "checkbox" at bounding box center [132, 272] width 11 height 11
checkbox input "true"
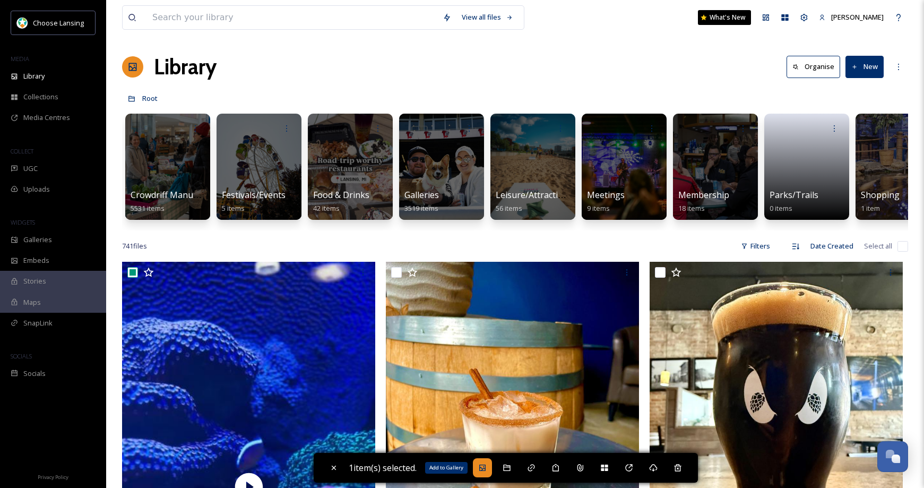
click at [486, 466] on icon at bounding box center [482, 467] width 8 height 8
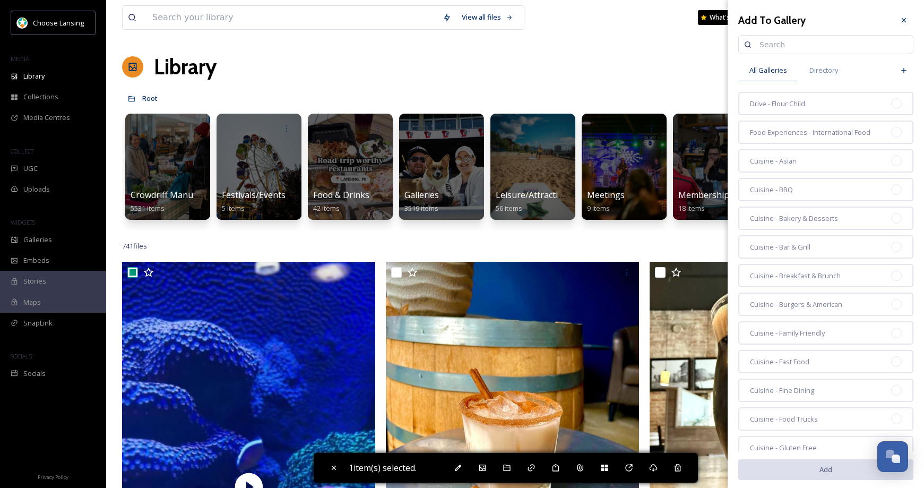
click at [787, 45] on input at bounding box center [830, 44] width 153 height 21
type input "[PERSON_NAME]"
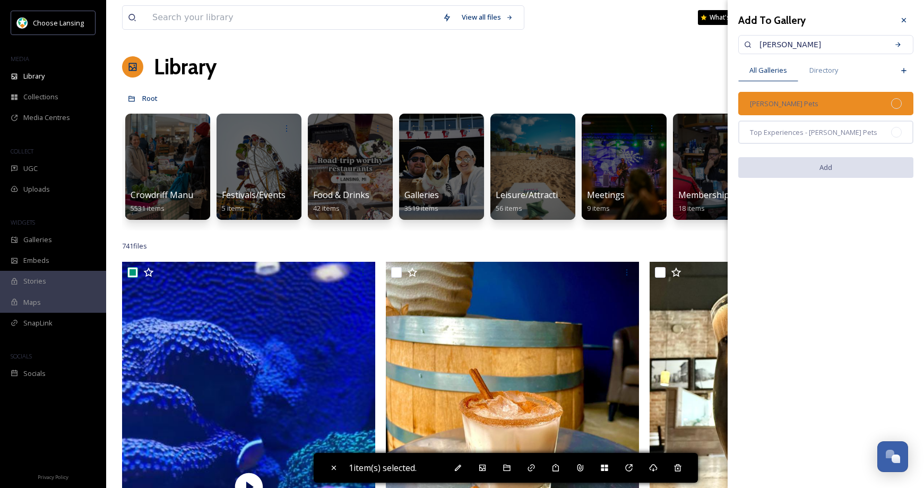
click at [873, 106] on div "[PERSON_NAME] Pets" at bounding box center [825, 103] width 175 height 23
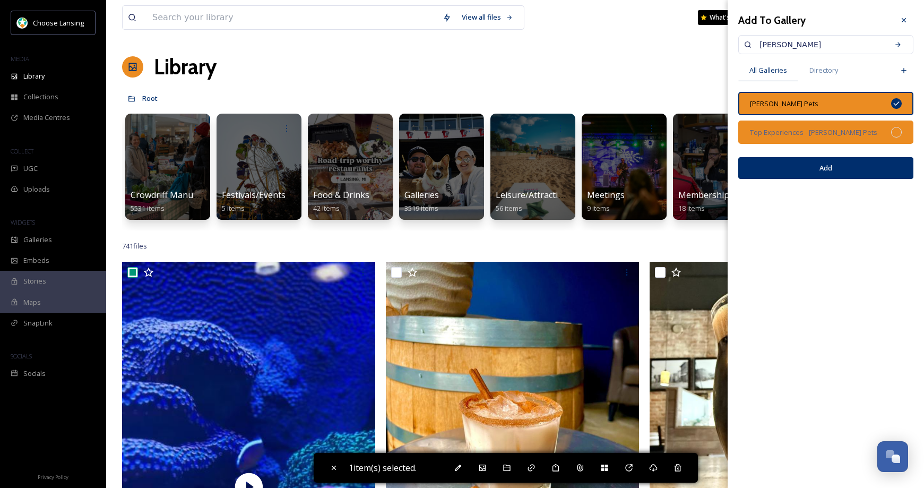
click at [886, 134] on div "Top Experiences - [PERSON_NAME] Pets" at bounding box center [825, 131] width 175 height 23
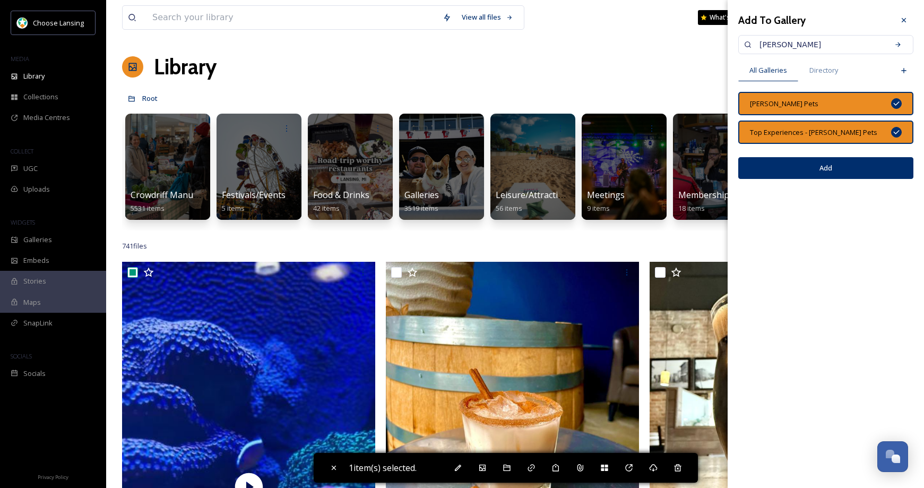
drag, startPoint x: 860, startPoint y: 166, endPoint x: 861, endPoint y: 171, distance: 5.3
click at [860, 166] on button "Add" at bounding box center [825, 168] width 175 height 22
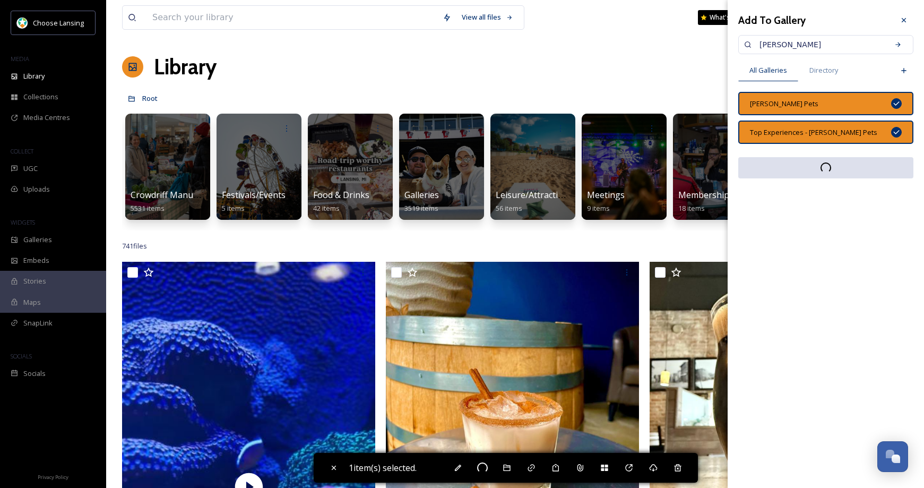
checkbox input "false"
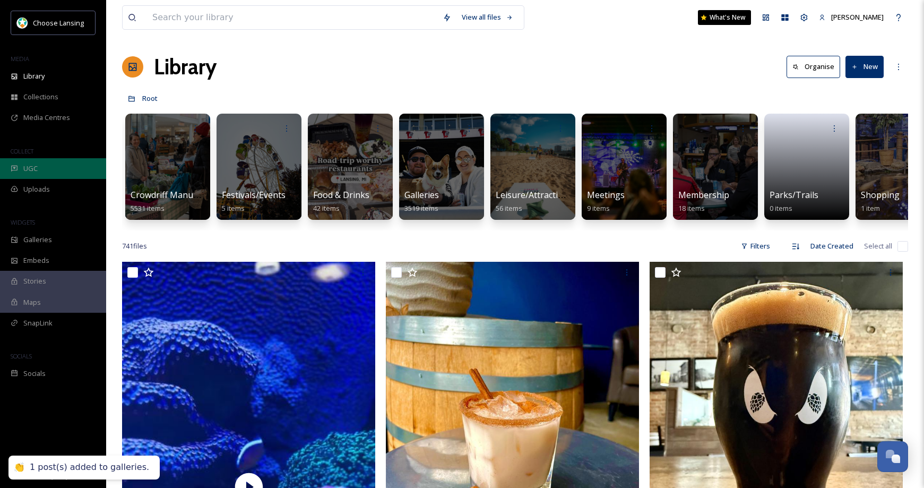
click at [48, 170] on div "UGC" at bounding box center [53, 168] width 106 height 21
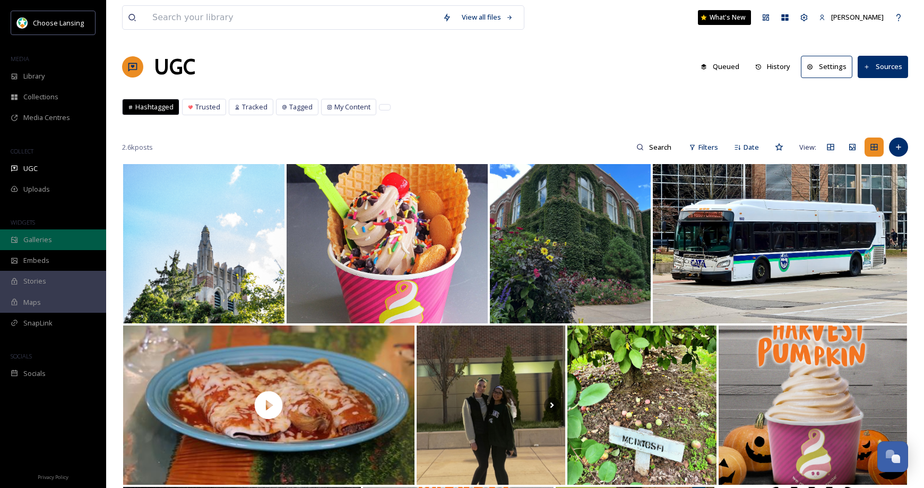
click at [39, 241] on span "Galleries" at bounding box center [37, 239] width 29 height 10
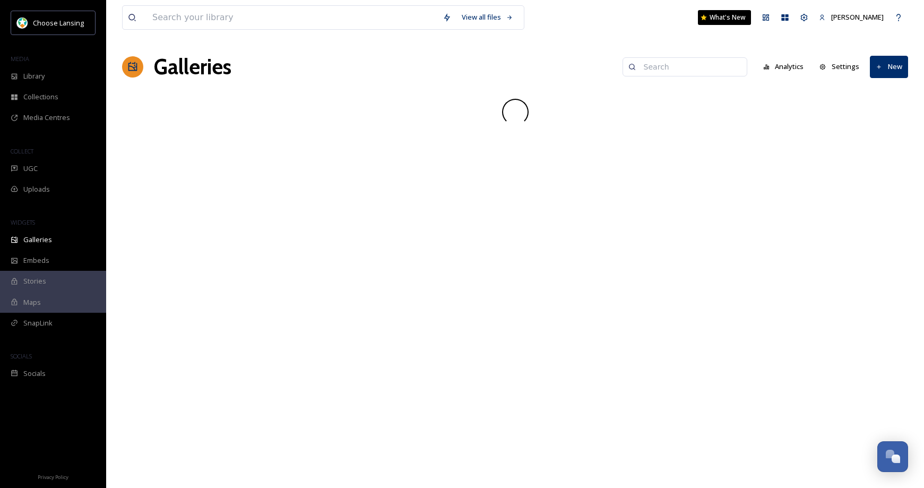
click at [666, 69] on input at bounding box center [689, 66] width 103 height 21
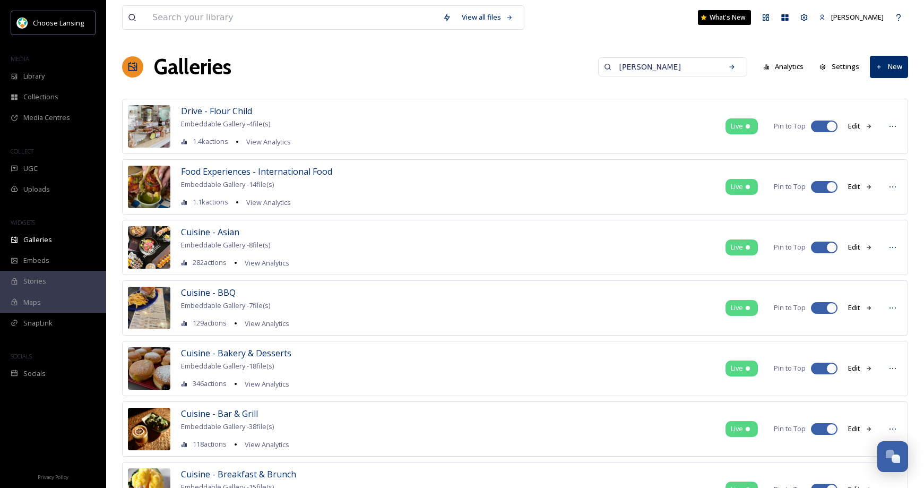
type input "[PERSON_NAME]"
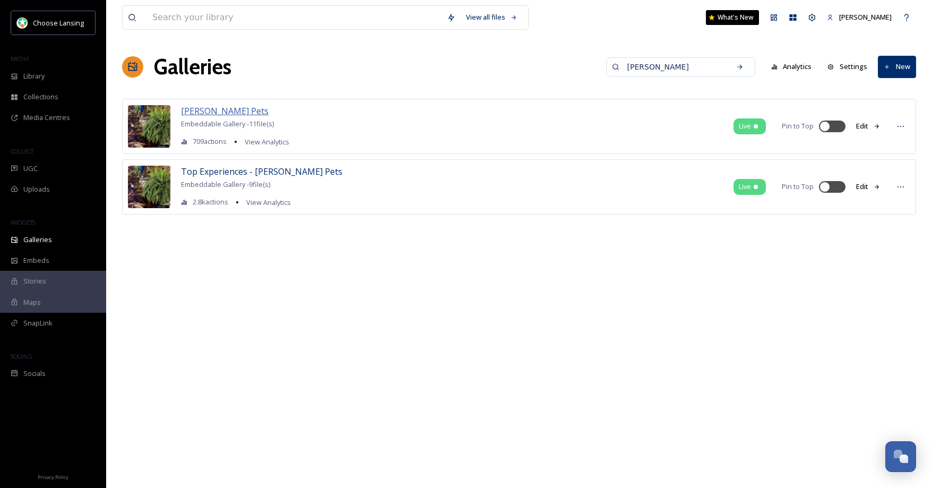
click at [194, 113] on span "[PERSON_NAME] Pets" at bounding box center [225, 111] width 88 height 12
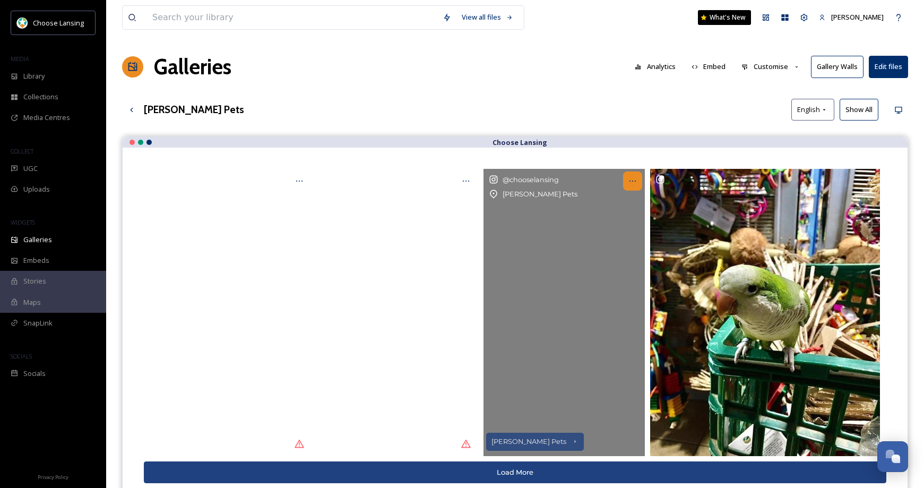
click at [635, 180] on icon at bounding box center [632, 180] width 6 height 1
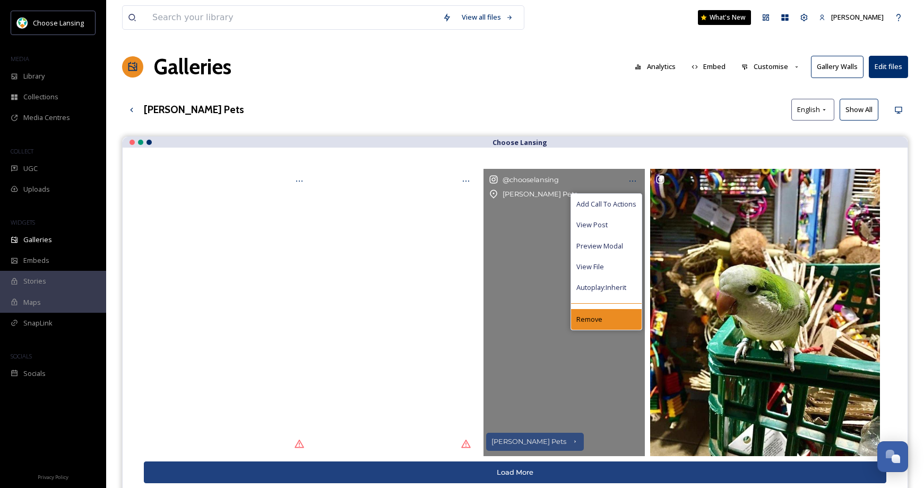
click at [604, 316] on div "Remove" at bounding box center [606, 319] width 71 height 21
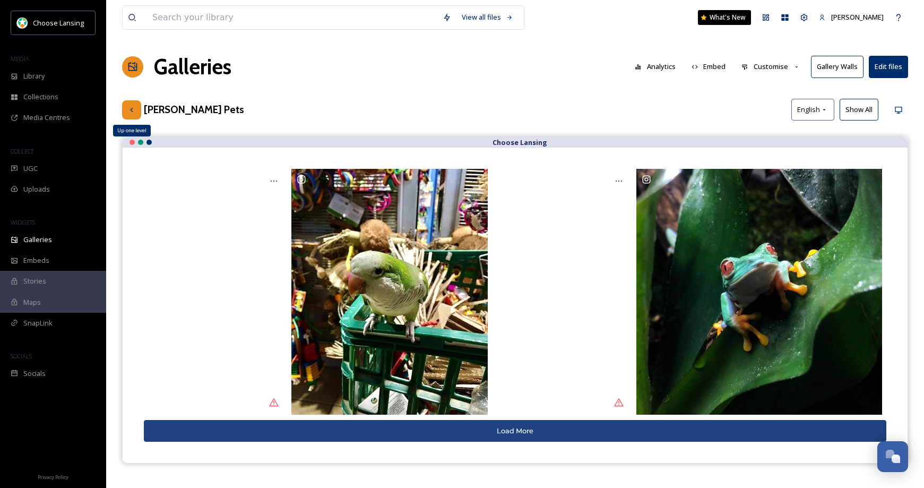
click at [130, 112] on icon at bounding box center [131, 110] width 8 height 8
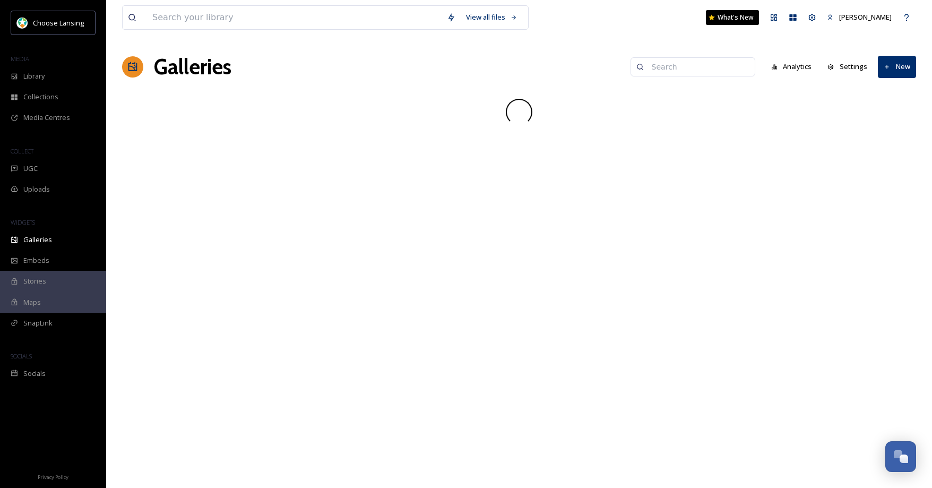
click at [673, 69] on input at bounding box center [697, 66] width 103 height 21
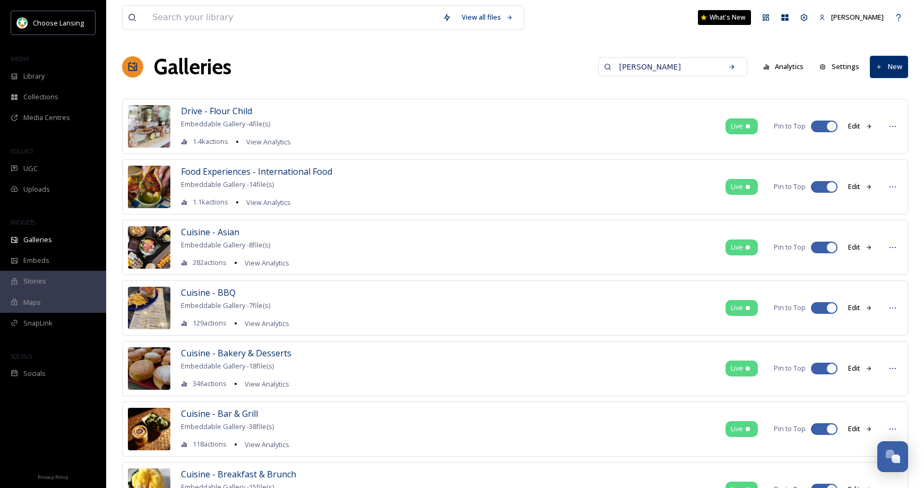
type input "[PERSON_NAME]"
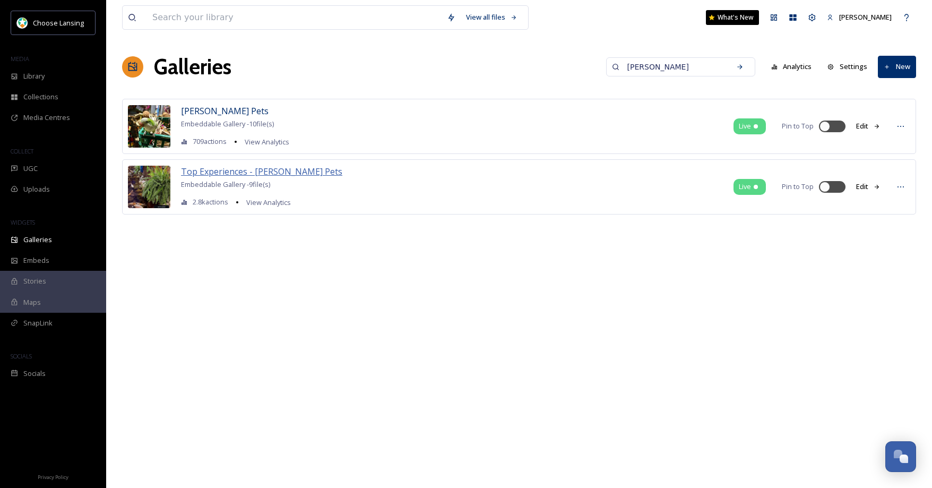
click at [274, 171] on span "Top Experiences - [PERSON_NAME] Pets" at bounding box center [261, 172] width 161 height 12
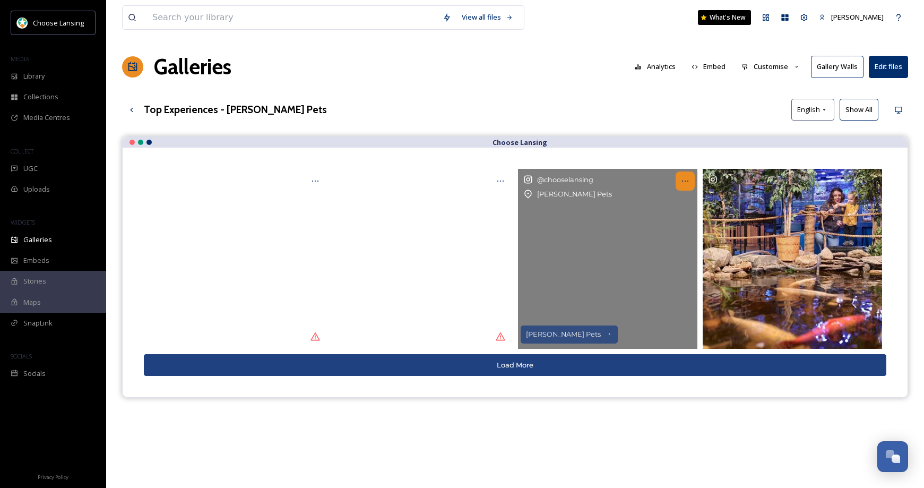
click at [687, 180] on icon at bounding box center [685, 181] width 8 height 8
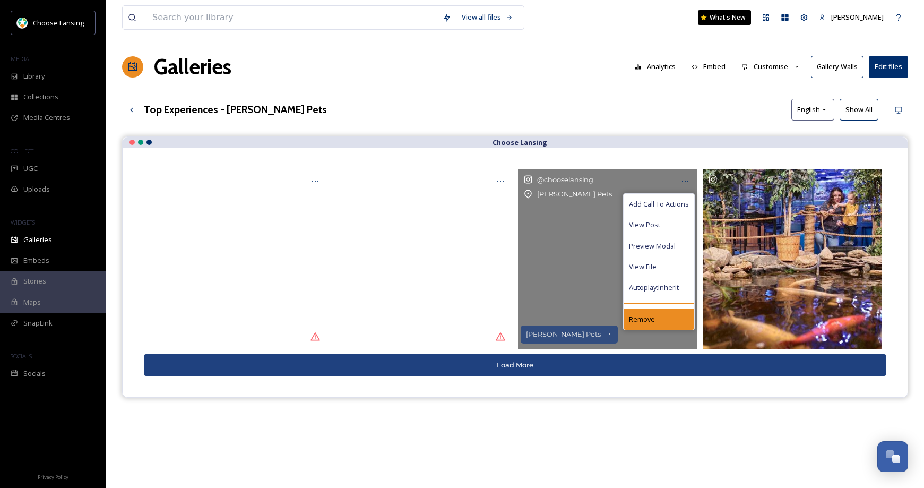
click at [656, 317] on div "Remove" at bounding box center [658, 319] width 71 height 21
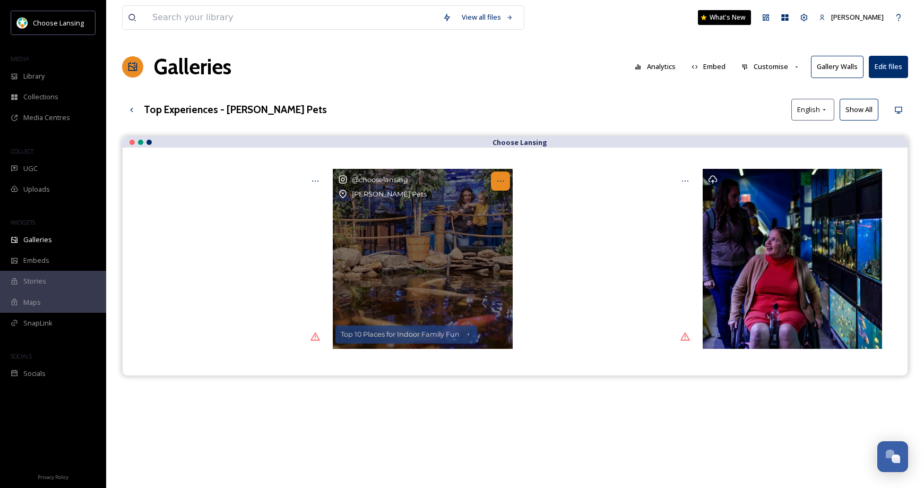
click at [499, 180] on icon at bounding box center [500, 181] width 8 height 8
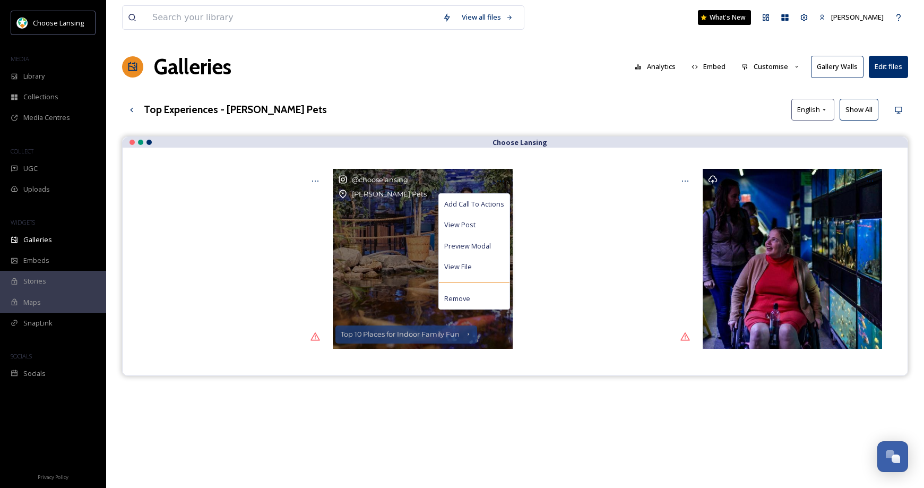
click at [502, 204] on span "Add Call To Actions" at bounding box center [474, 204] width 60 height 10
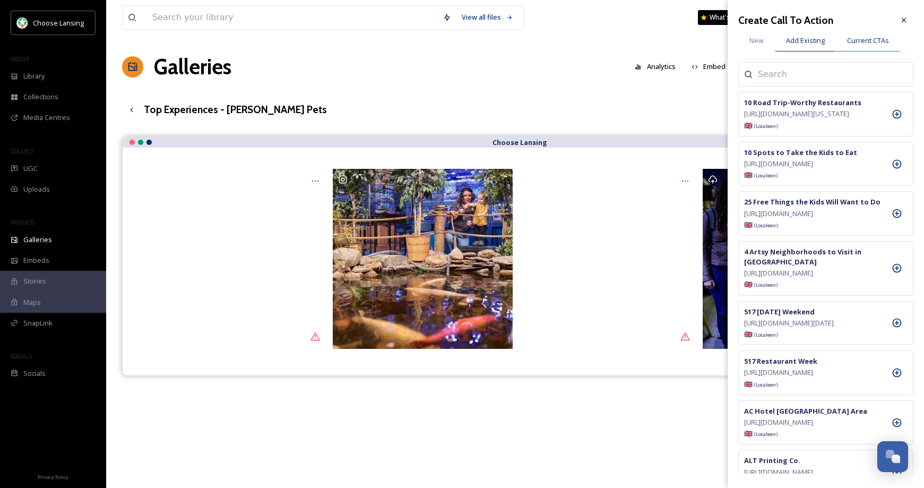
click at [873, 38] on span "Current CTAs" at bounding box center [868, 41] width 42 height 10
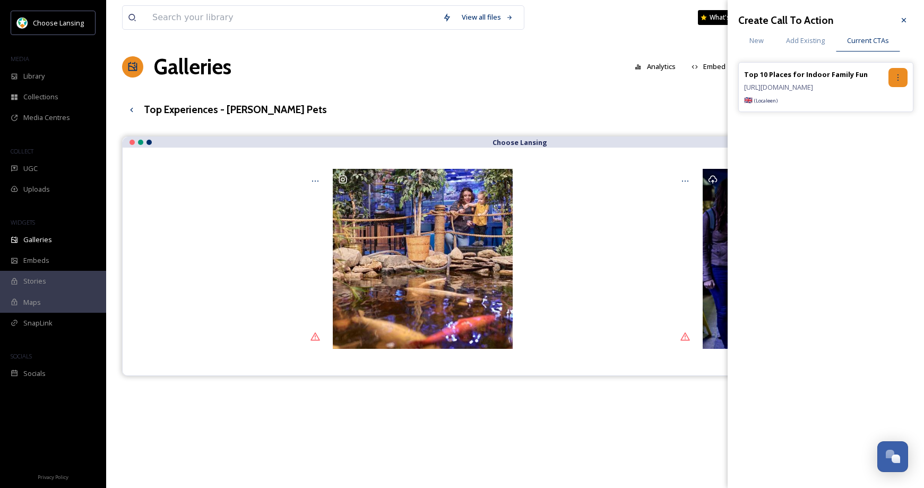
click at [900, 78] on icon at bounding box center [897, 77] width 8 height 8
click at [880, 124] on div "Remove" at bounding box center [875, 121] width 63 height 21
click at [903, 16] on icon at bounding box center [903, 20] width 8 height 8
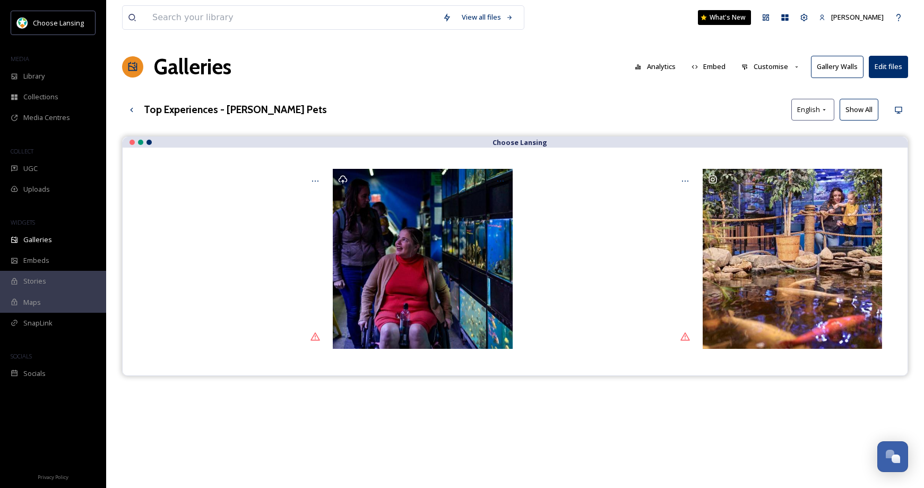
click at [615, 77] on div "Galleries Analytics Embed Customise Gallery Walls Edit files" at bounding box center [515, 67] width 786 height 32
click at [134, 108] on icon at bounding box center [131, 110] width 8 height 8
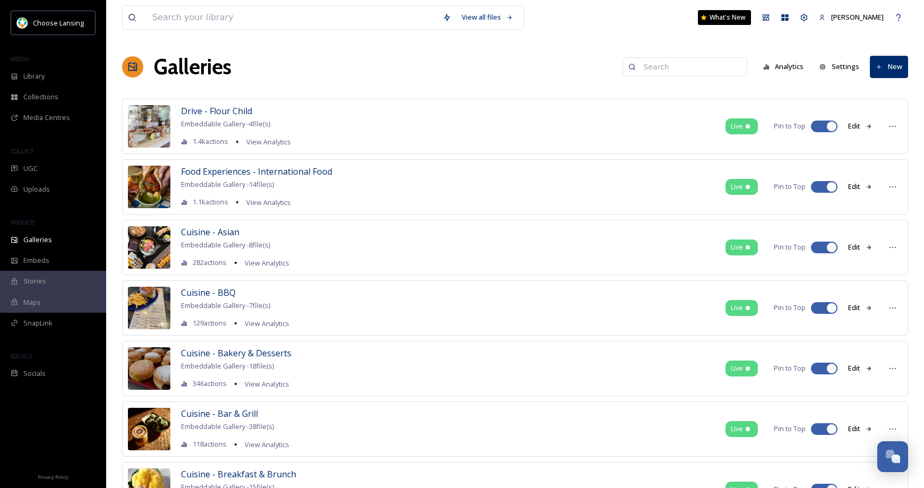
click at [662, 67] on input at bounding box center [689, 66] width 103 height 21
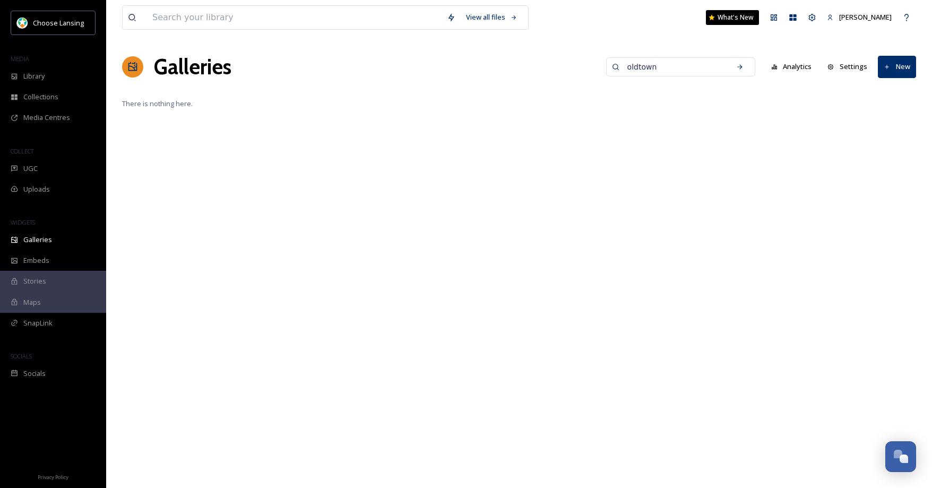
click at [649, 66] on input "oldtown" at bounding box center [673, 66] width 103 height 21
type input "old town"
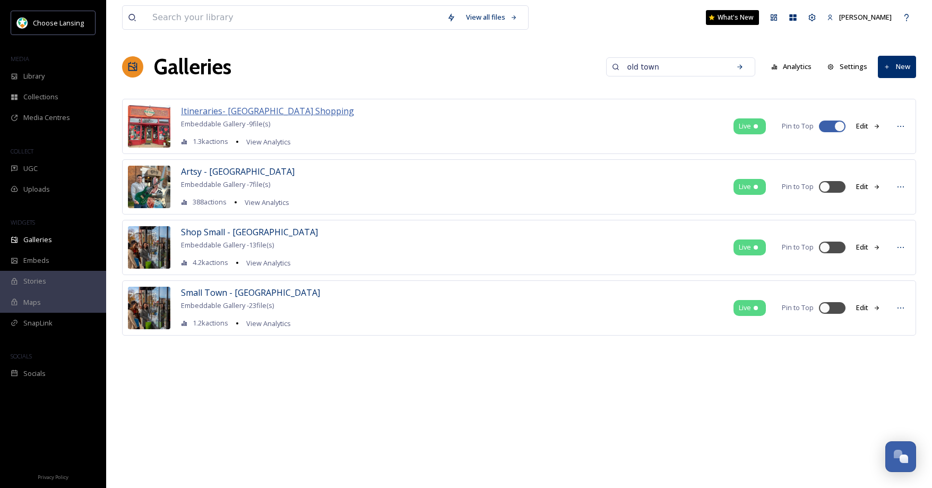
click at [244, 112] on span "Itineraries- [GEOGRAPHIC_DATA] Shopping" at bounding box center [267, 111] width 173 height 12
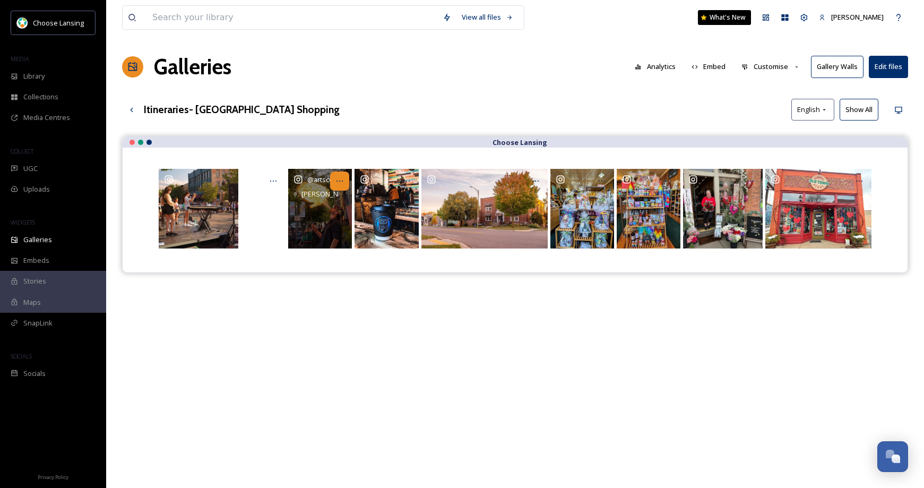
click at [344, 181] on div at bounding box center [339, 180] width 19 height 19
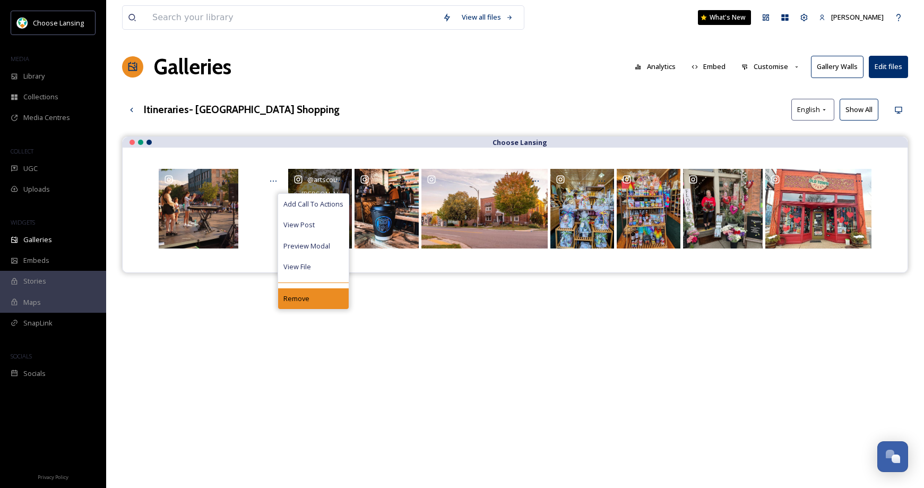
click at [321, 295] on div "Remove" at bounding box center [313, 298] width 71 height 21
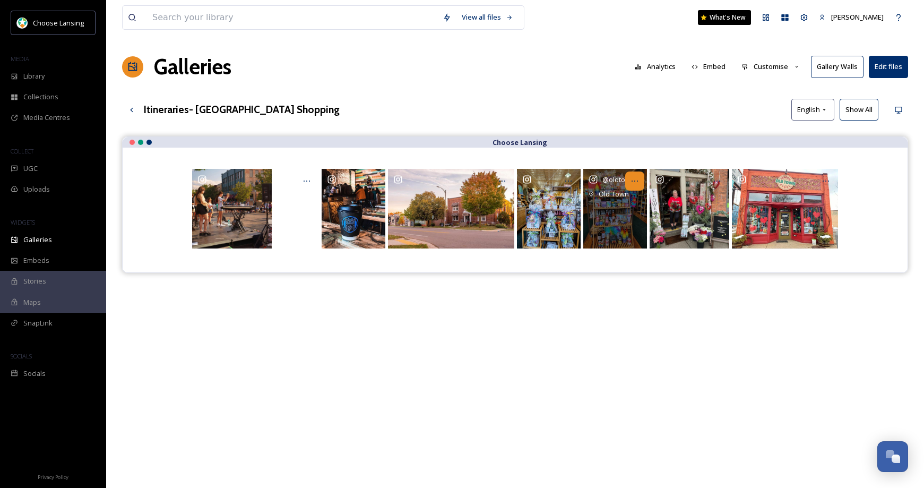
click at [639, 177] on div at bounding box center [634, 180] width 19 height 19
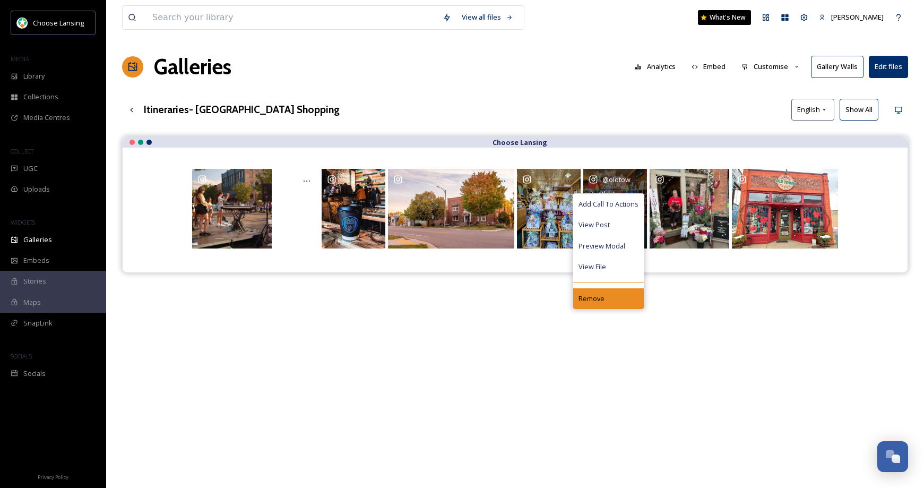
click at [592, 297] on span "Remove" at bounding box center [591, 298] width 26 height 10
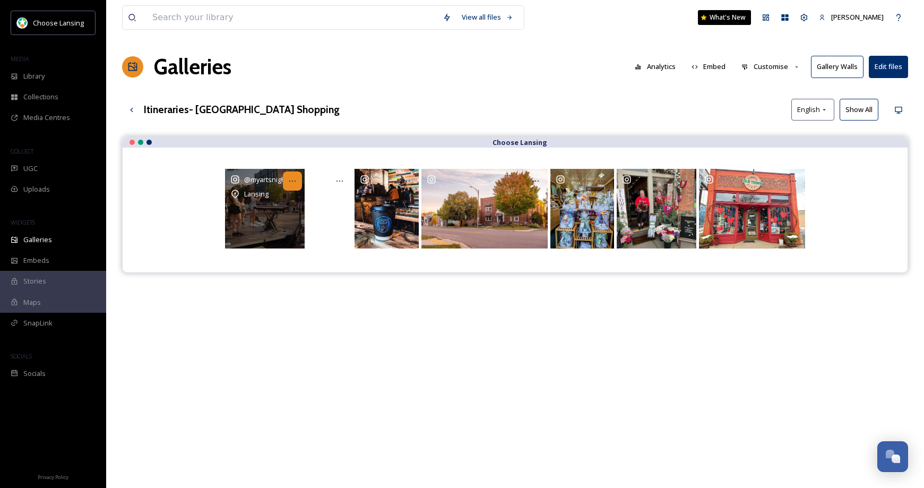
click at [295, 178] on icon at bounding box center [292, 181] width 8 height 8
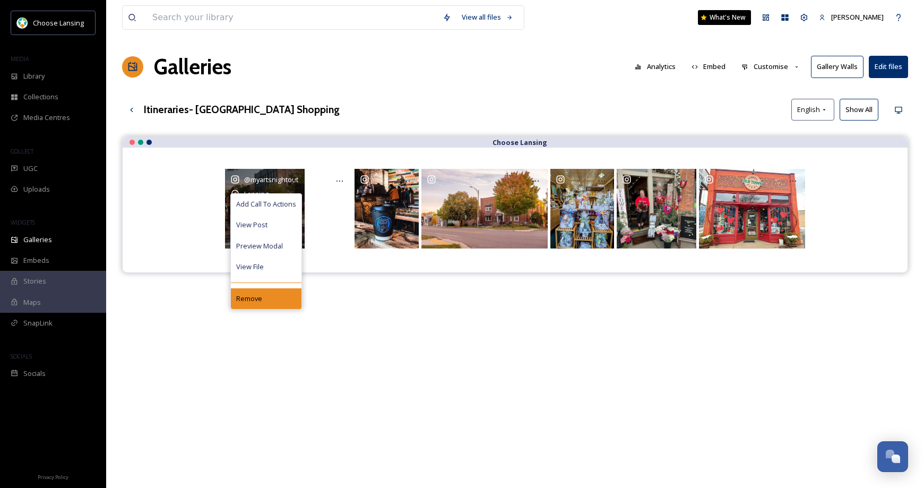
click at [281, 295] on div "Remove" at bounding box center [266, 298] width 71 height 21
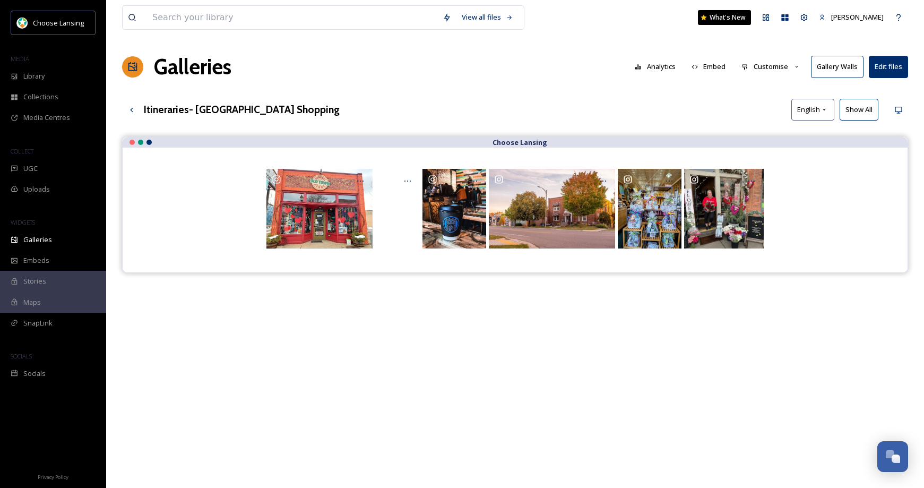
drag, startPoint x: 703, startPoint y: 205, endPoint x: 465, endPoint y: 0, distance: 314.5
click at [43, 166] on div "UGC" at bounding box center [53, 168] width 106 height 21
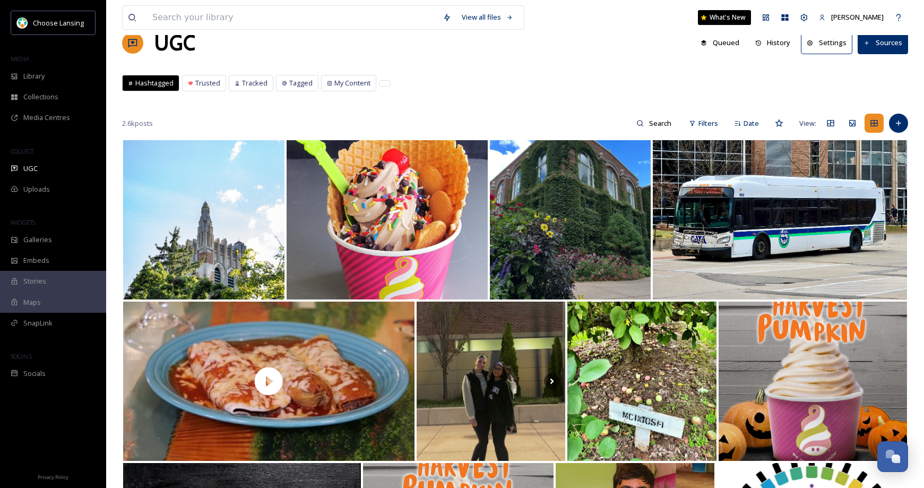
scroll to position [20, 0]
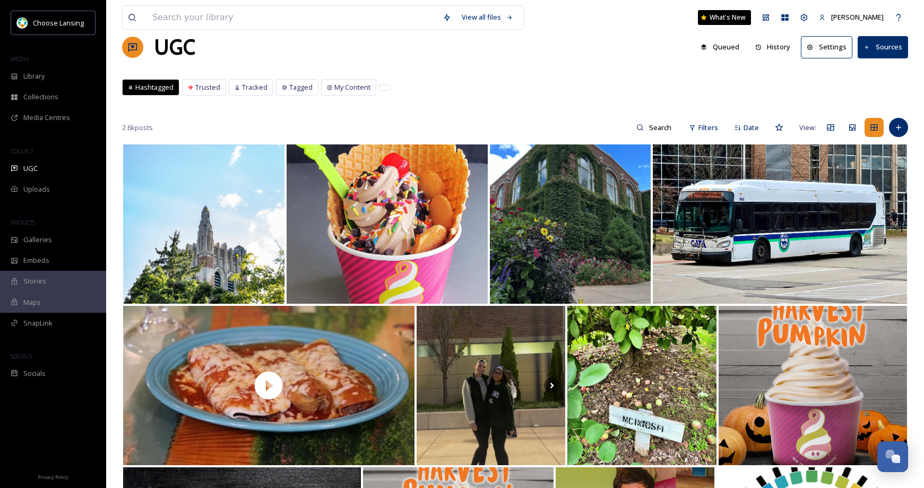
click at [258, 89] on span "Tracked" at bounding box center [254, 87] width 25 height 10
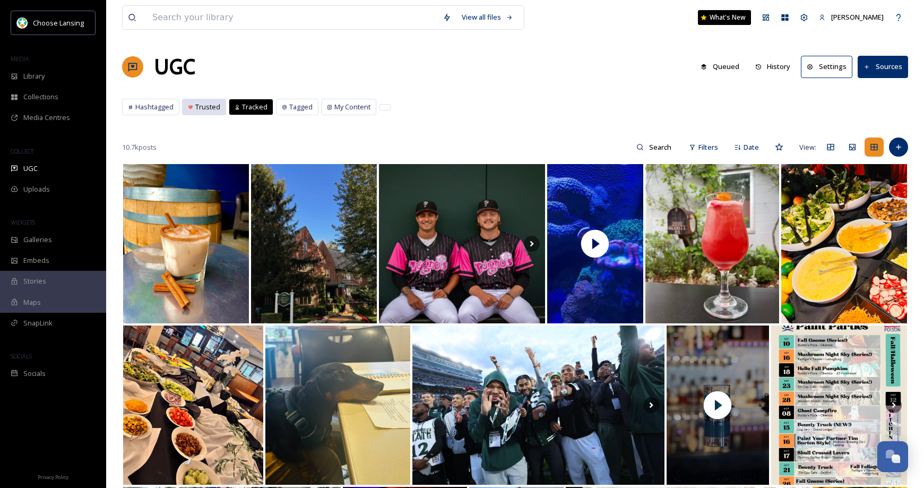
click at [202, 107] on span "Trusted" at bounding box center [207, 107] width 25 height 10
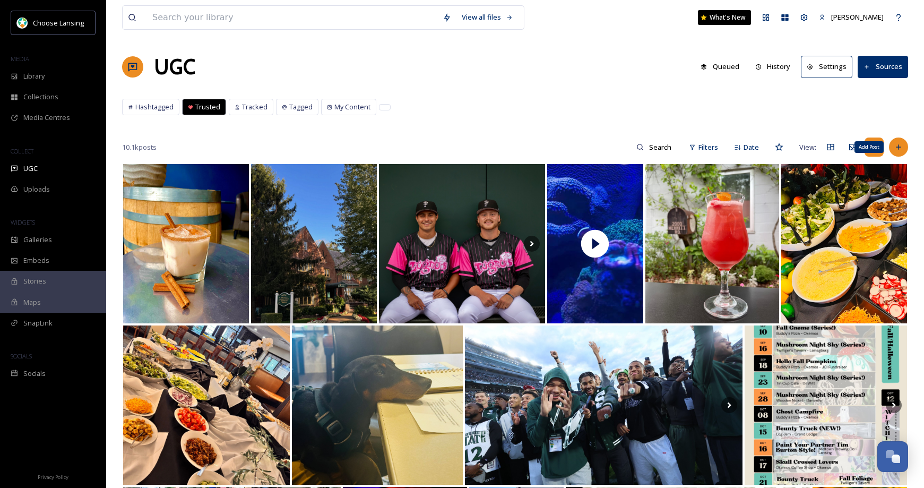
click at [901, 148] on icon at bounding box center [898, 147] width 8 height 8
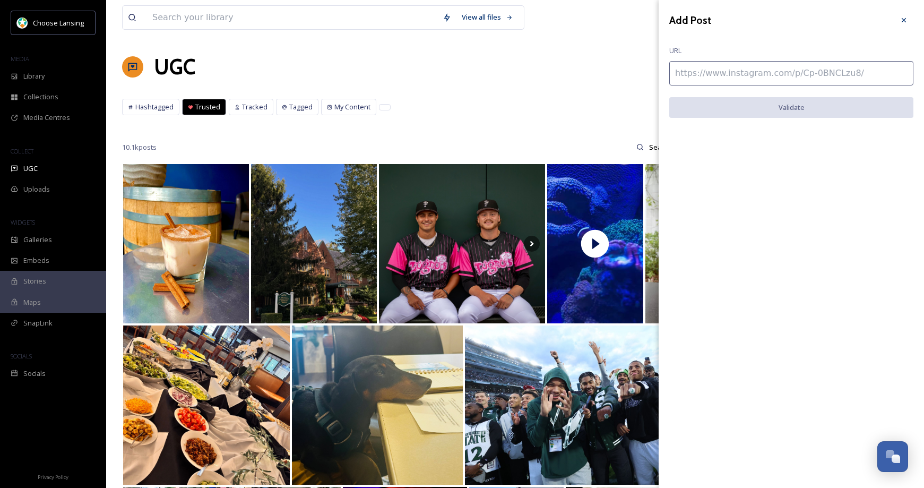
click at [726, 73] on input at bounding box center [791, 73] width 244 height 24
paste input "[URL][DOMAIN_NAME]"
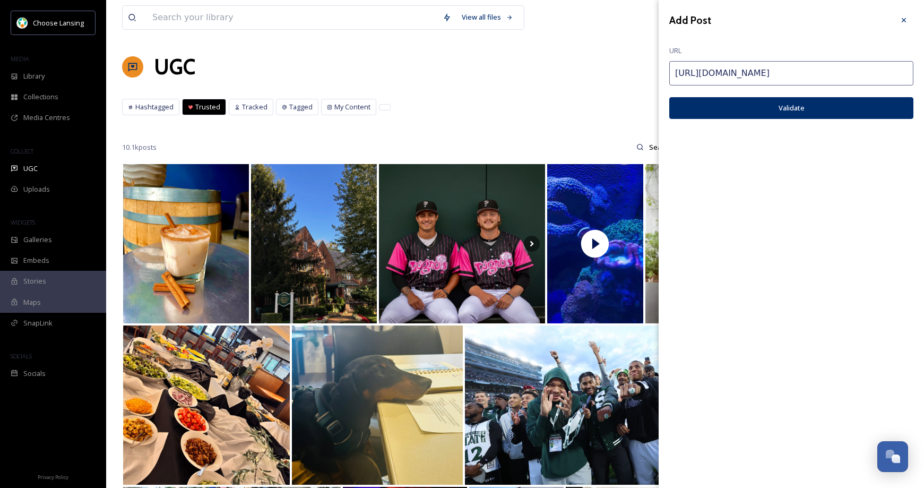
type input "[URL][DOMAIN_NAME]"
click at [734, 108] on button "Validate" at bounding box center [791, 108] width 244 height 22
click at [786, 110] on button "Add Post" at bounding box center [791, 108] width 244 height 22
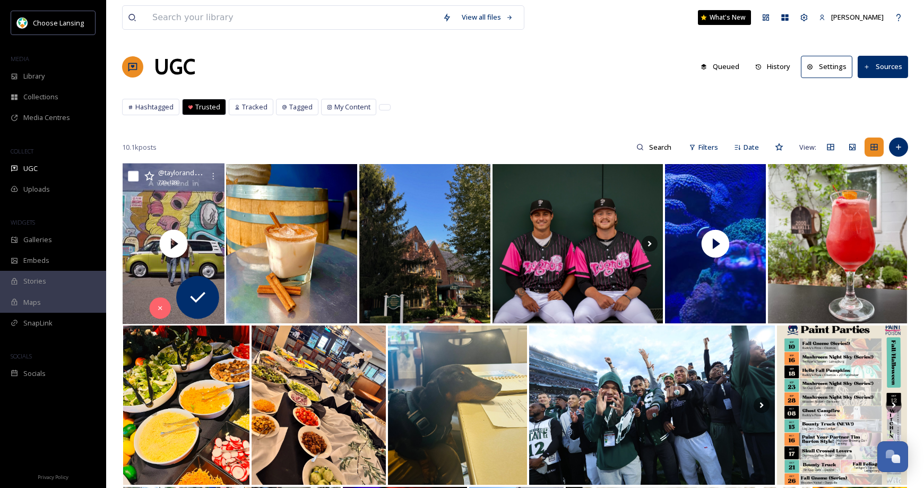
click at [134, 177] on input "checkbox" at bounding box center [133, 176] width 11 height 11
checkbox input "true"
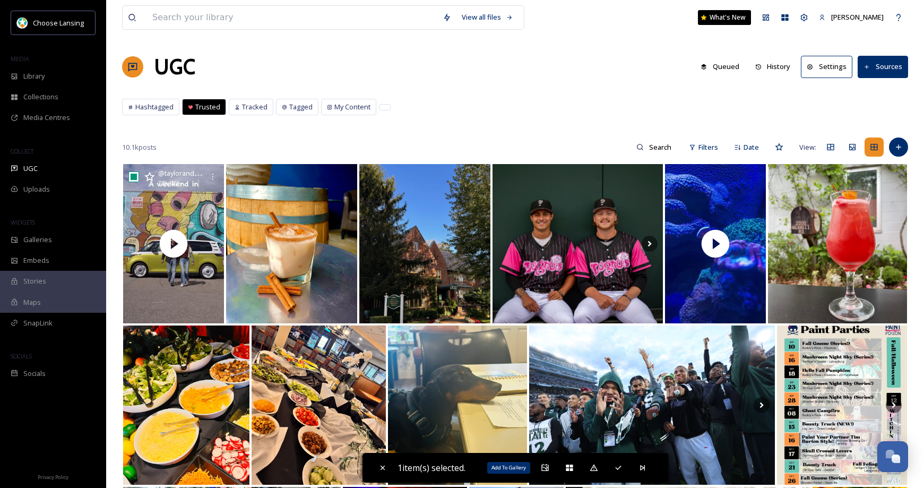
drag, startPoint x: 544, startPoint y: 468, endPoint x: 540, endPoint y: 455, distance: 14.1
click at [544, 467] on icon at bounding box center [545, 467] width 8 height 8
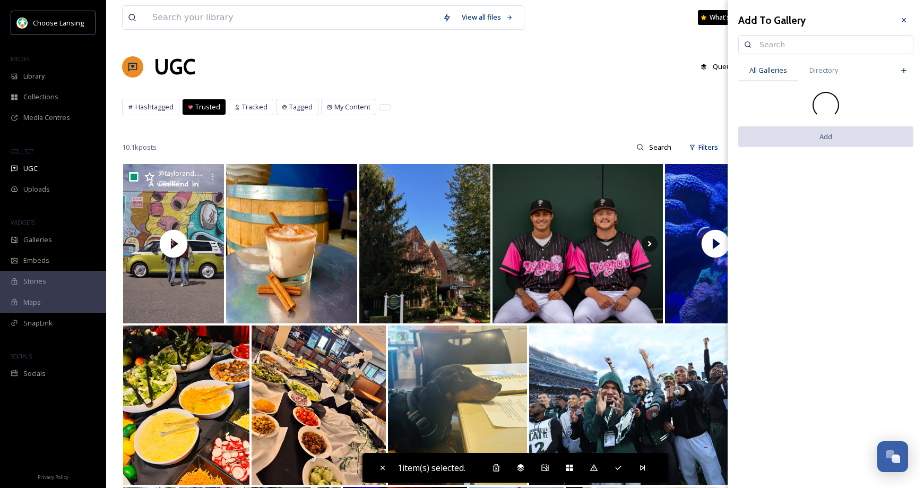
click at [770, 47] on input at bounding box center [830, 44] width 153 height 21
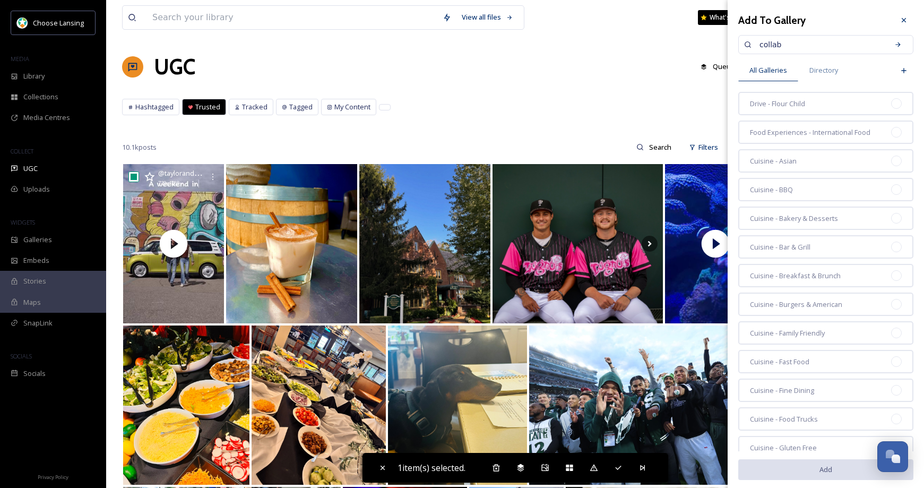
type input "collab"
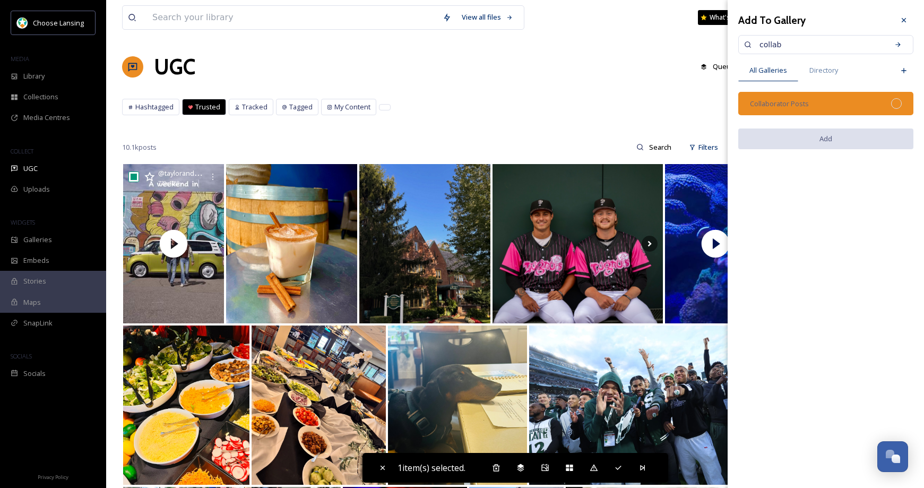
click at [890, 104] on div "Collaborator Posts" at bounding box center [825, 103] width 175 height 23
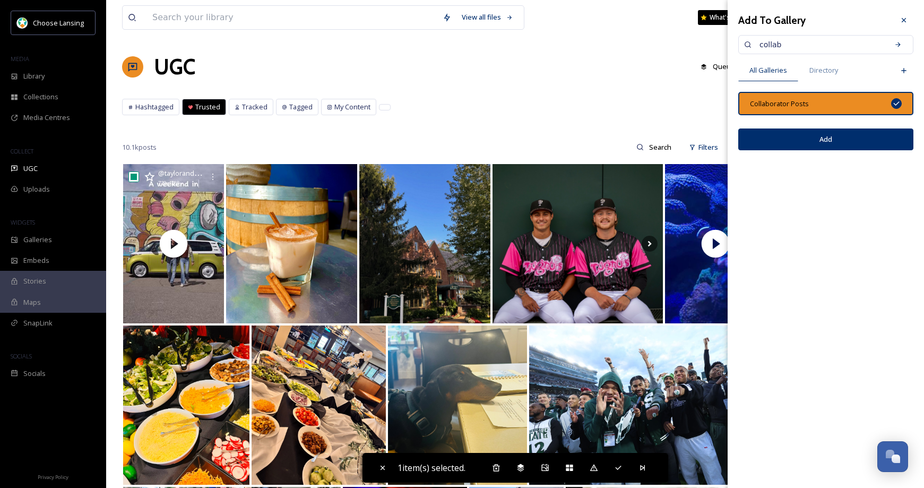
click at [871, 137] on button "Add" at bounding box center [825, 139] width 175 height 22
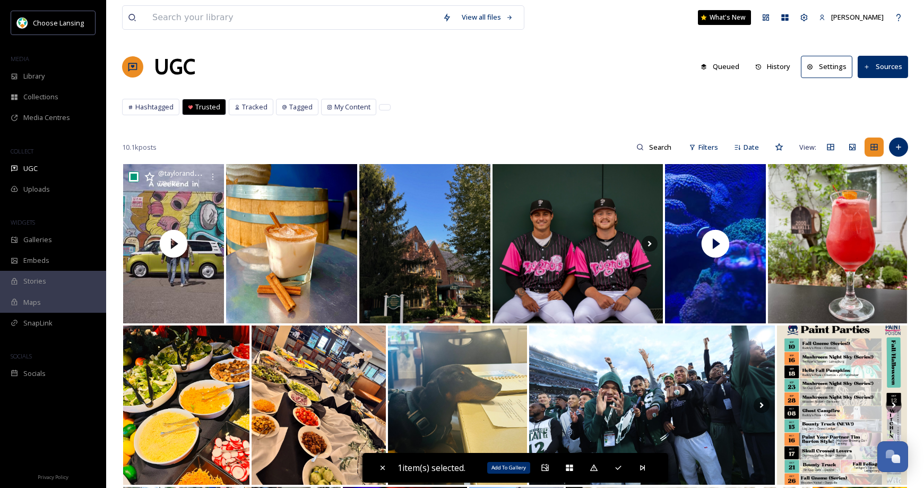
drag, startPoint x: 546, startPoint y: 465, endPoint x: 547, endPoint y: 453, distance: 12.8
click at [546, 465] on icon at bounding box center [545, 467] width 8 height 8
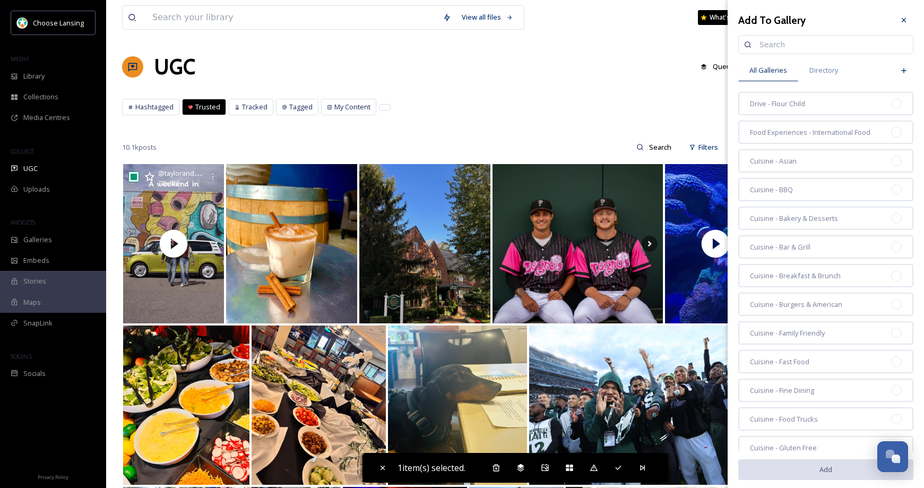
click at [767, 46] on input at bounding box center [830, 44] width 153 height 21
type input "home"
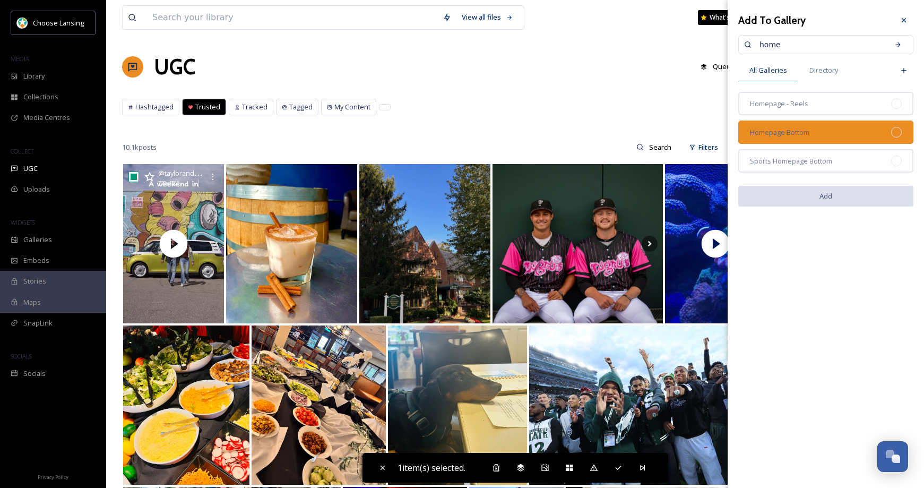
click at [814, 128] on div "Homepage Bottom" at bounding box center [825, 131] width 175 height 23
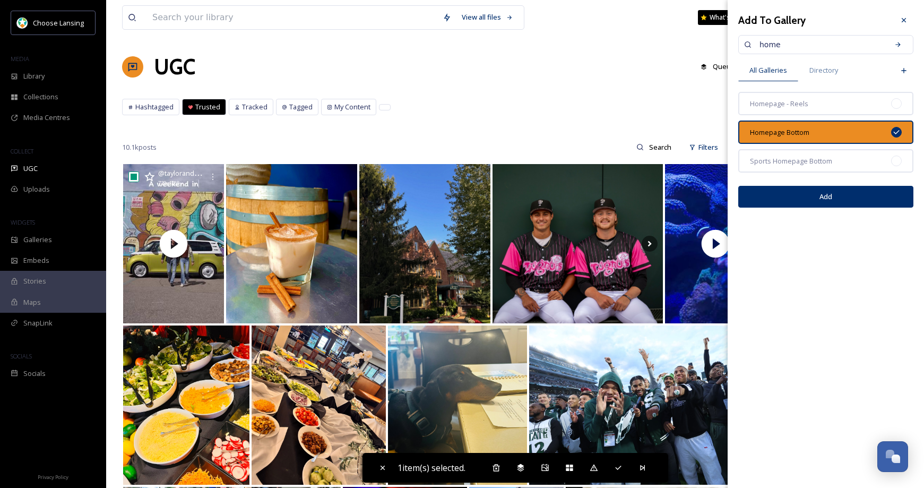
click at [827, 199] on button "Add" at bounding box center [825, 197] width 175 height 22
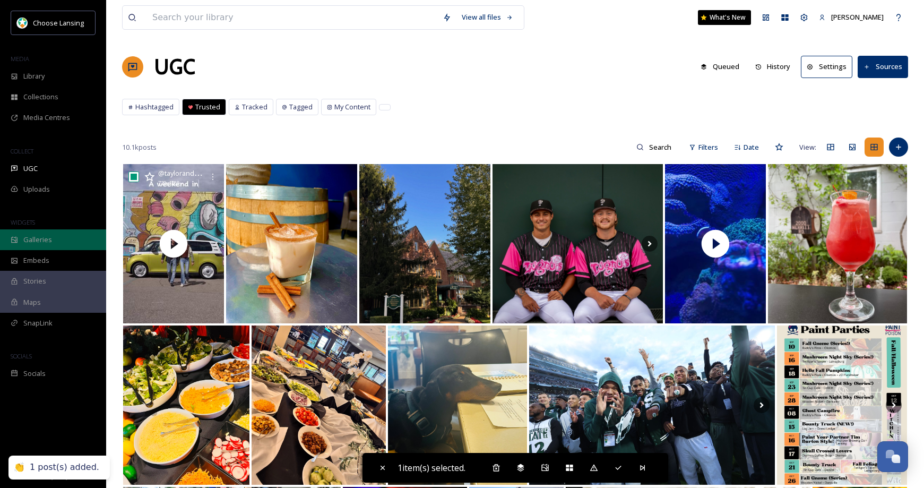
click at [52, 240] on div "Galleries" at bounding box center [53, 239] width 106 height 21
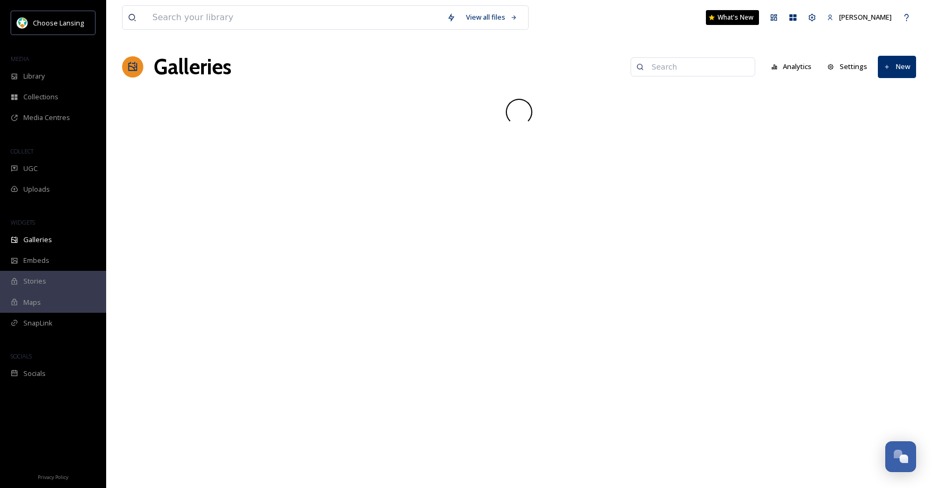
click at [676, 69] on input at bounding box center [697, 66] width 103 height 21
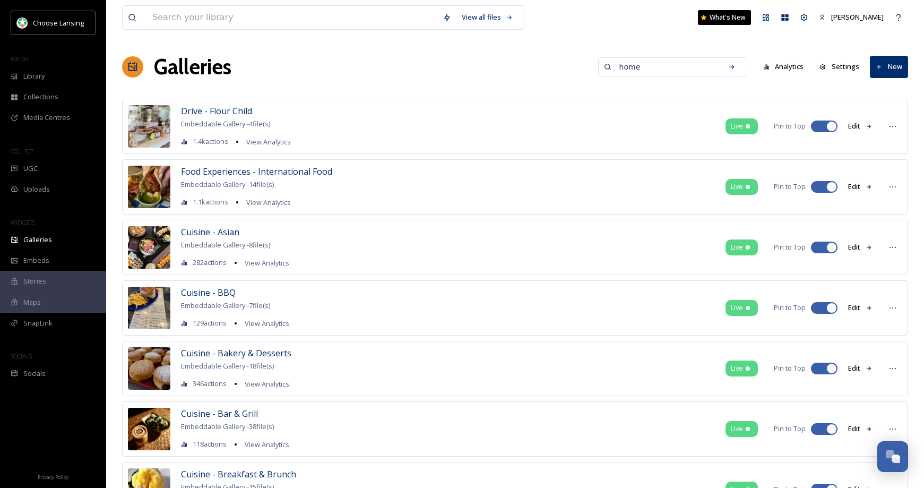
type input "home"
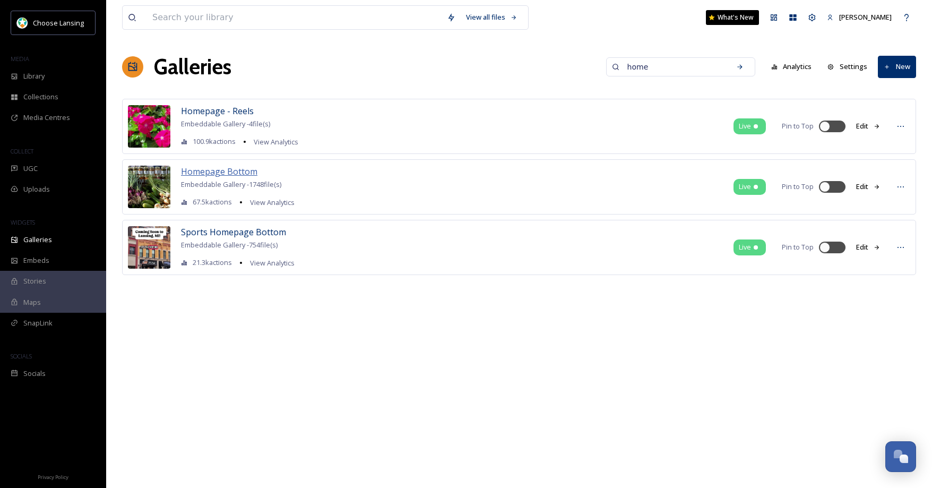
click at [230, 175] on span "Homepage Bottom" at bounding box center [219, 172] width 76 height 12
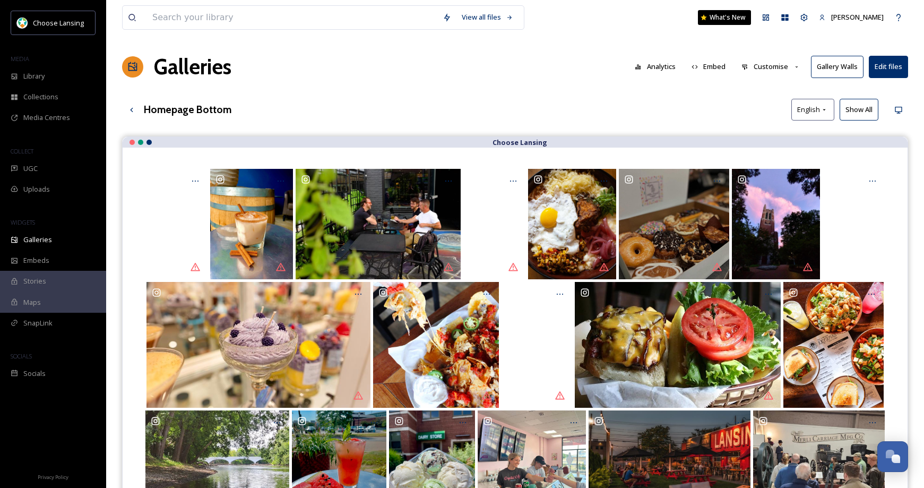
drag, startPoint x: 649, startPoint y: 211, endPoint x: 497, endPoint y: 0, distance: 259.6
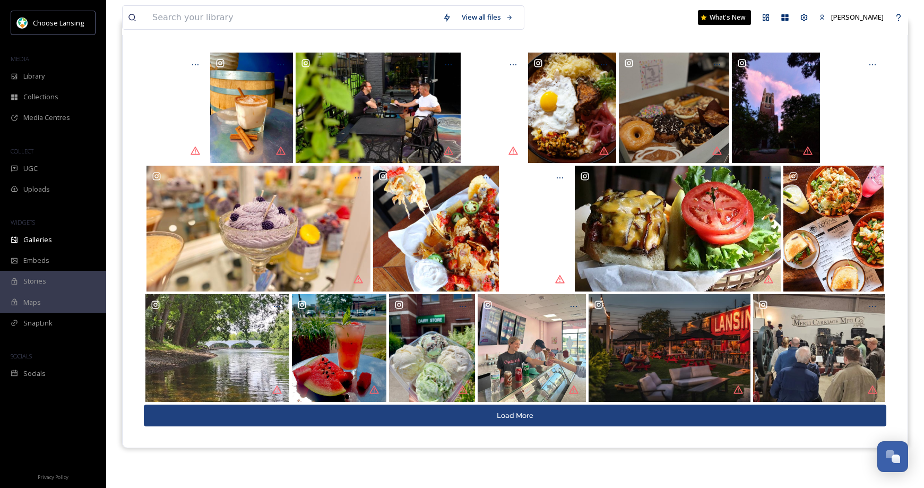
scroll to position [117, 0]
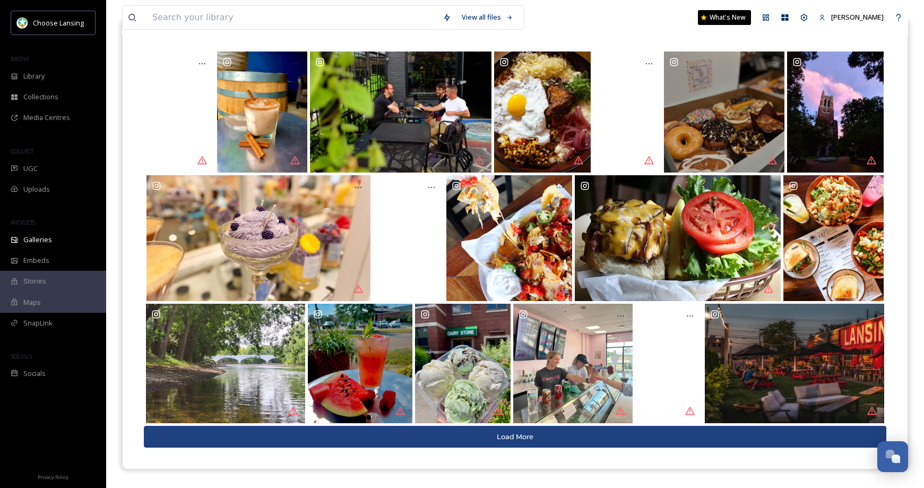
drag, startPoint x: 537, startPoint y: 241, endPoint x: 656, endPoint y: 5, distance: 264.5
click at [38, 172] on div "UGC" at bounding box center [53, 168] width 106 height 21
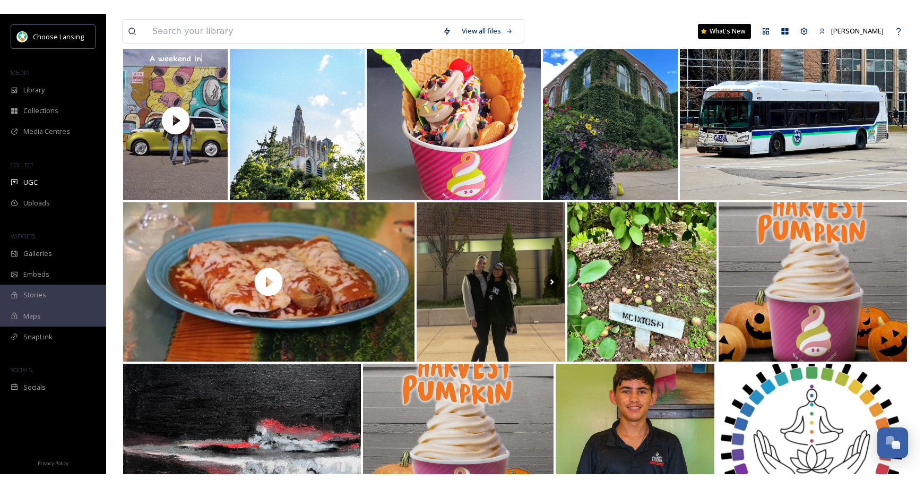
scroll to position [157, 0]
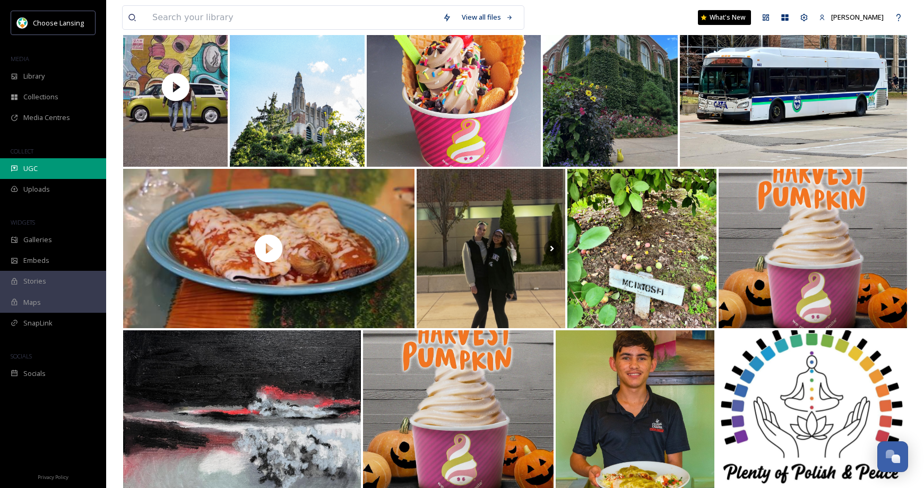
click at [42, 169] on div "UGC" at bounding box center [53, 168] width 106 height 21
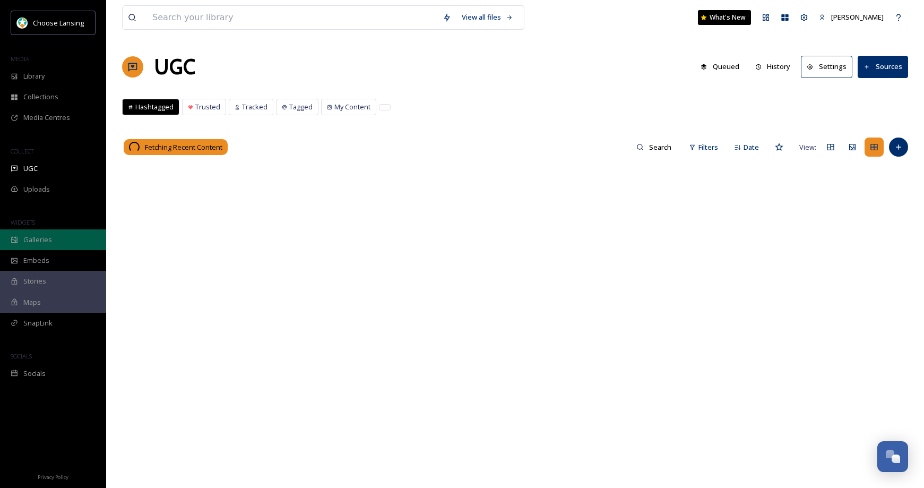
click at [48, 242] on span "Galleries" at bounding box center [37, 239] width 29 height 10
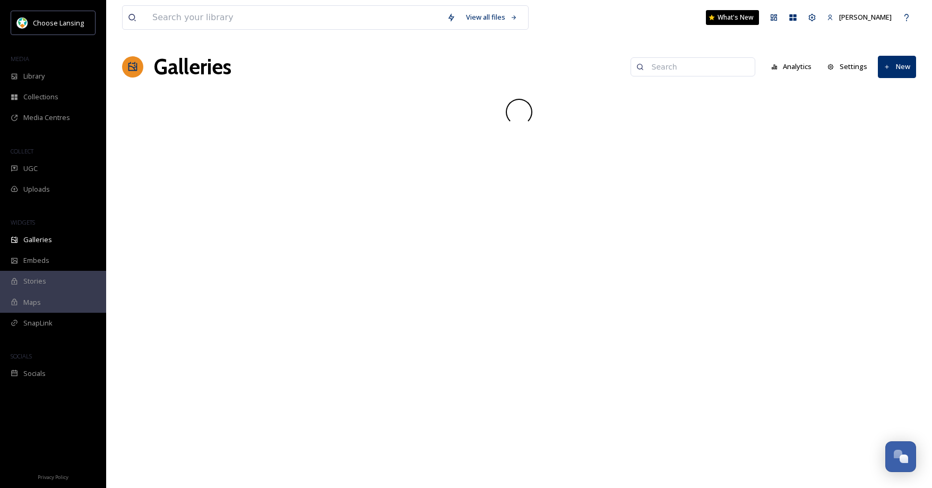
click at [669, 67] on input at bounding box center [697, 66] width 103 height 21
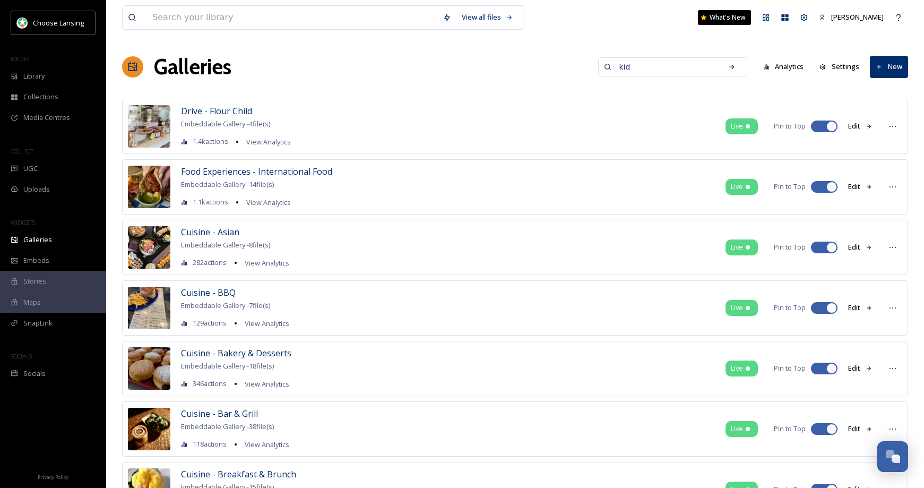
type input "kid"
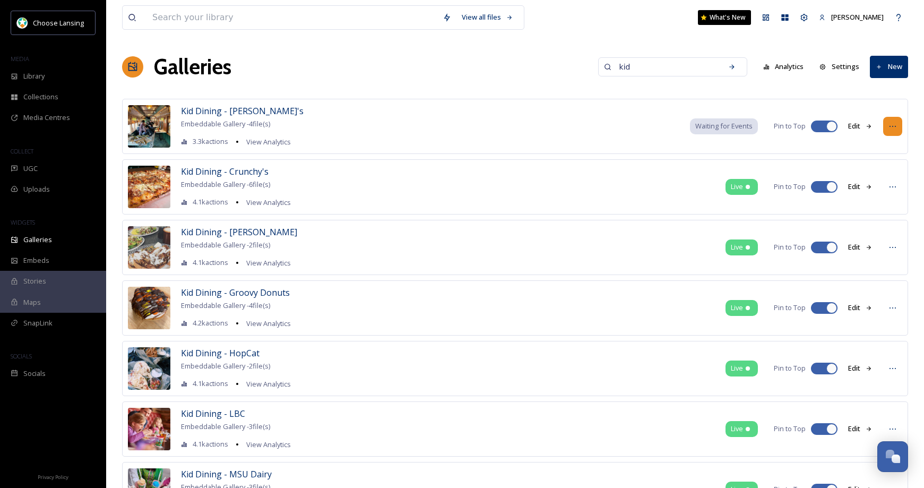
click at [891, 124] on icon at bounding box center [892, 126] width 8 height 8
click at [879, 240] on div "Delete" at bounding box center [873, 243] width 58 height 21
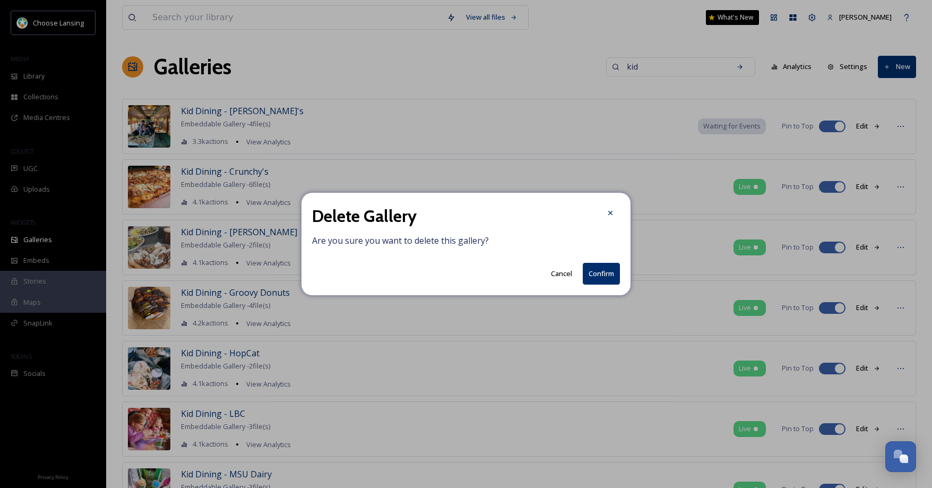
click at [602, 273] on button "Confirm" at bounding box center [601, 274] width 37 height 22
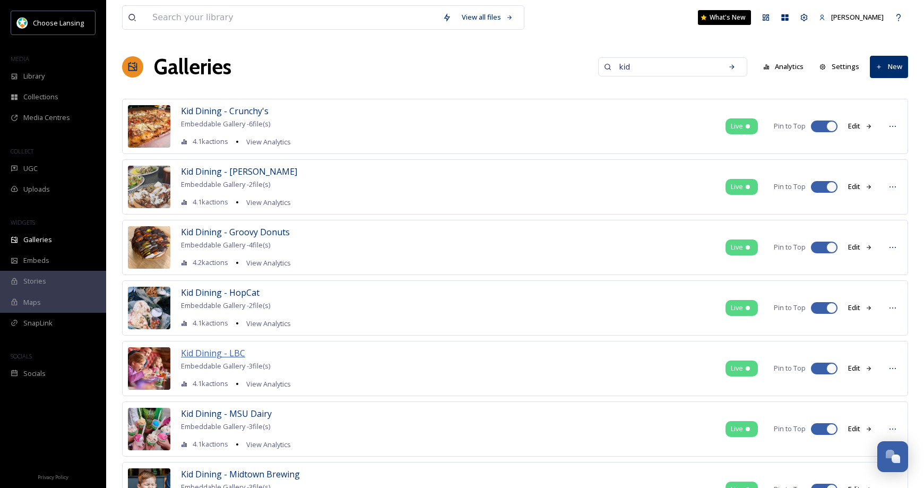
click at [225, 352] on span "Kid Dining - LBC" at bounding box center [213, 353] width 64 height 12
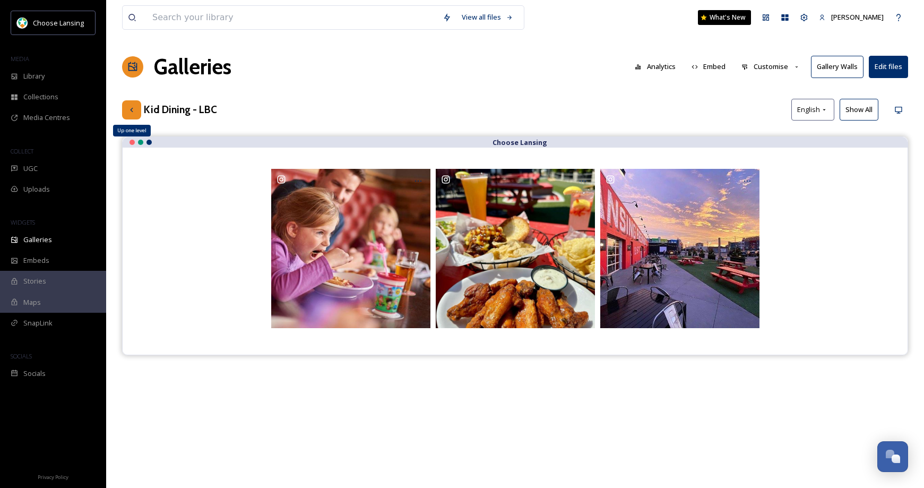
click at [132, 111] on icon at bounding box center [131, 109] width 3 height 4
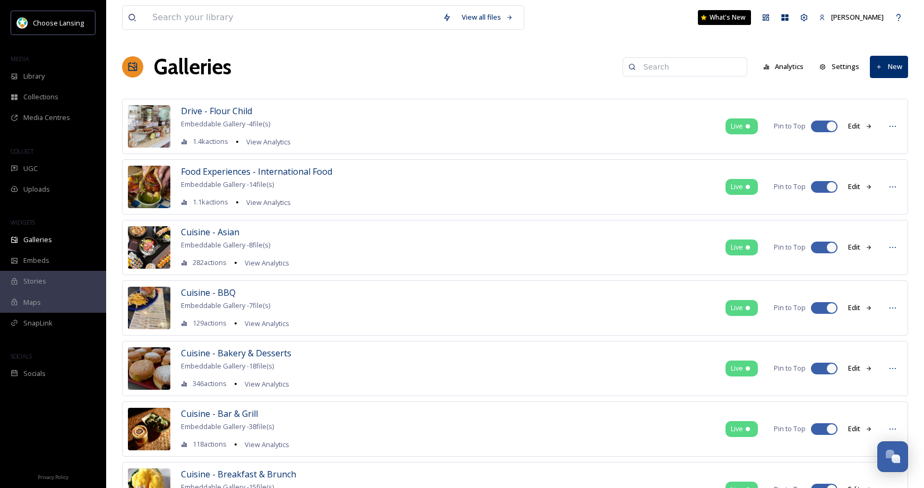
click at [660, 65] on input at bounding box center [689, 66] width 103 height 21
type input "kid"
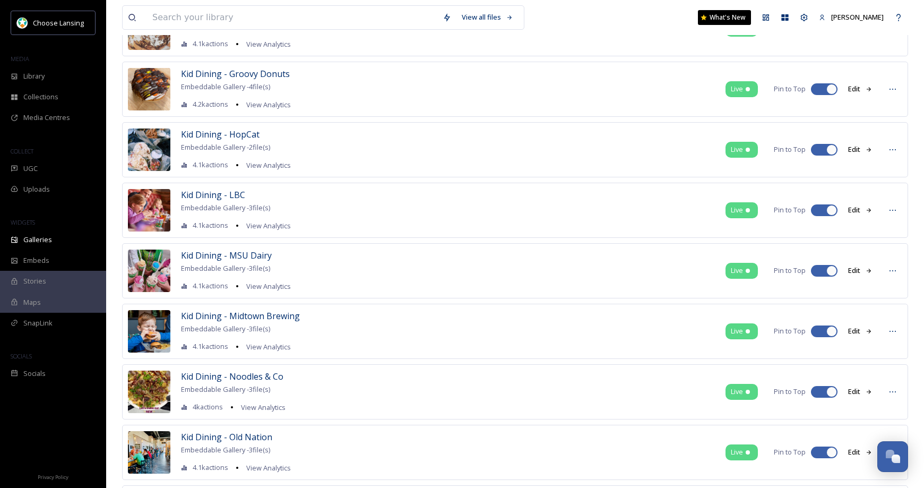
scroll to position [161, 0]
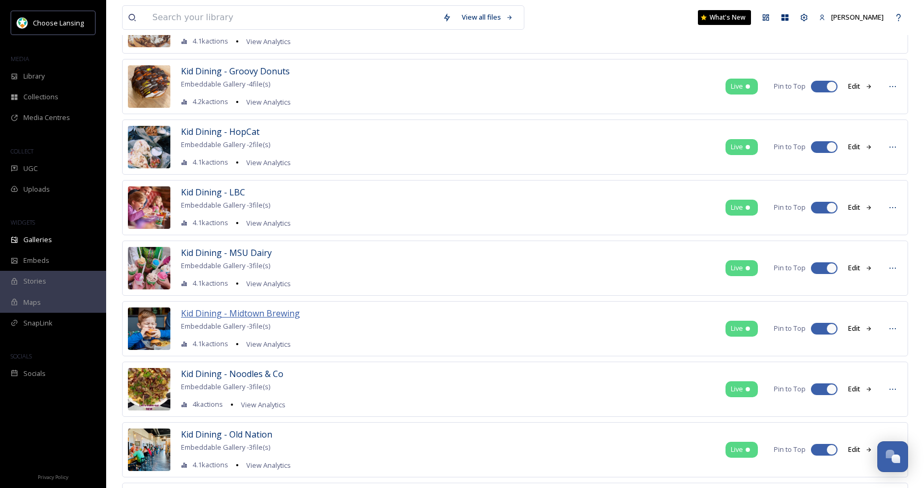
click at [271, 315] on span "Kid Dining - Midtown Brewing" at bounding box center [240, 313] width 119 height 12
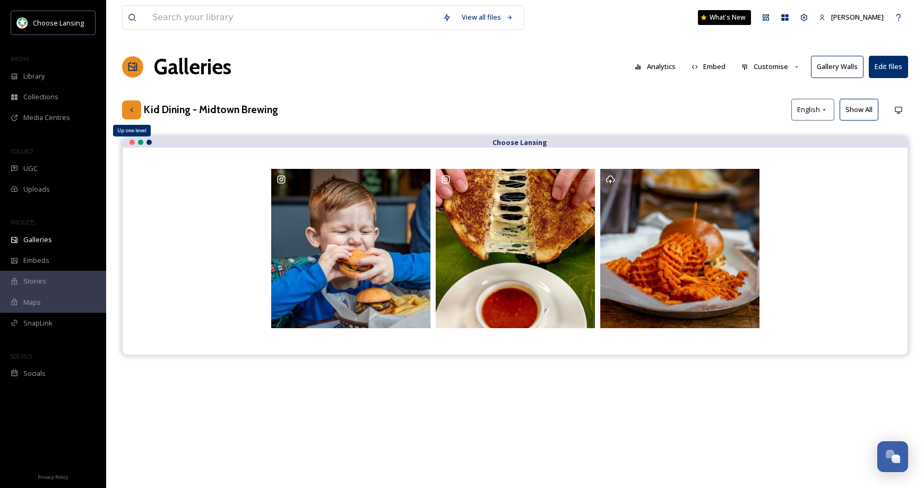
click at [129, 111] on icon at bounding box center [131, 110] width 8 height 8
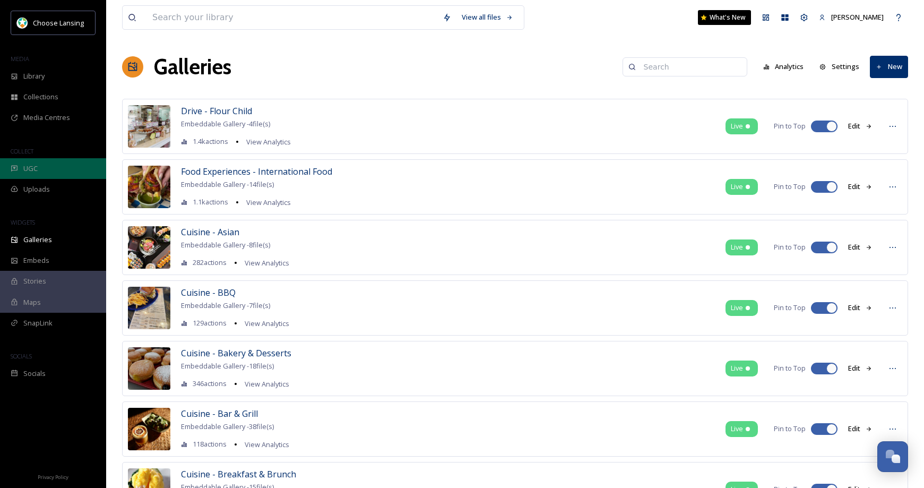
click at [38, 167] on div "UGC" at bounding box center [53, 168] width 106 height 21
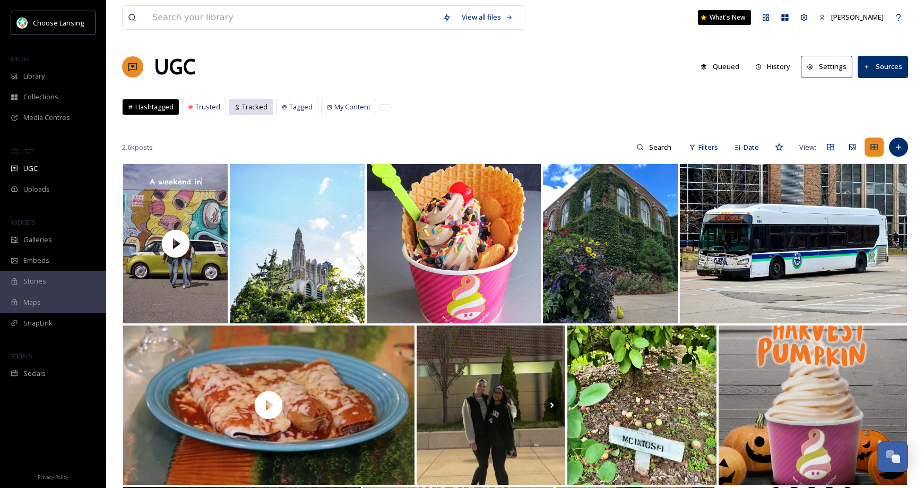
click at [256, 110] on span "Tracked" at bounding box center [254, 107] width 25 height 10
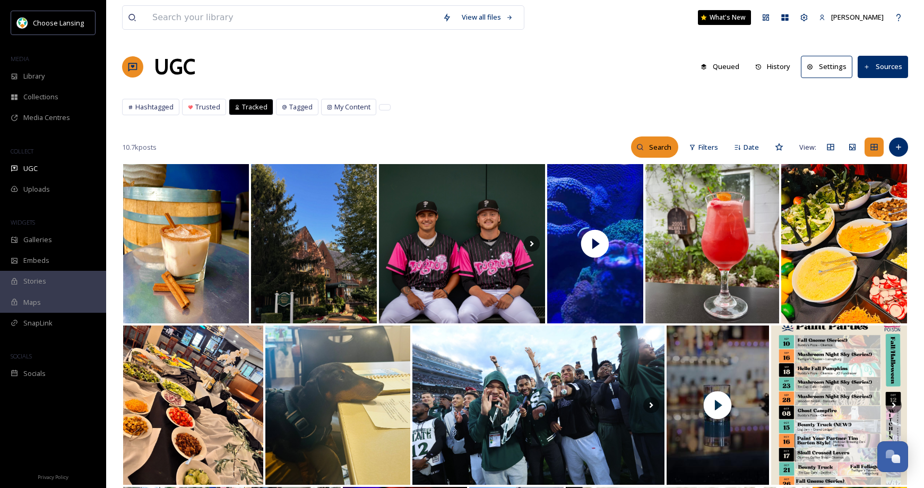
click at [648, 152] on input at bounding box center [661, 146] width 34 height 21
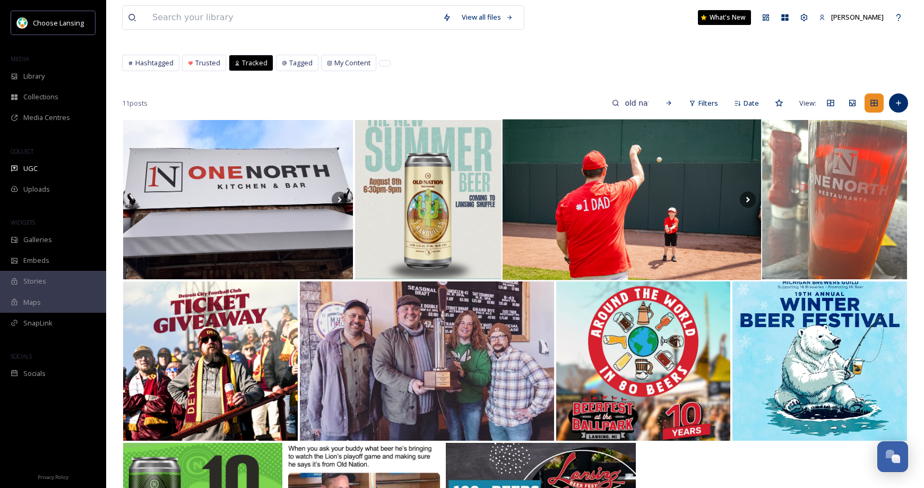
scroll to position [34, 0]
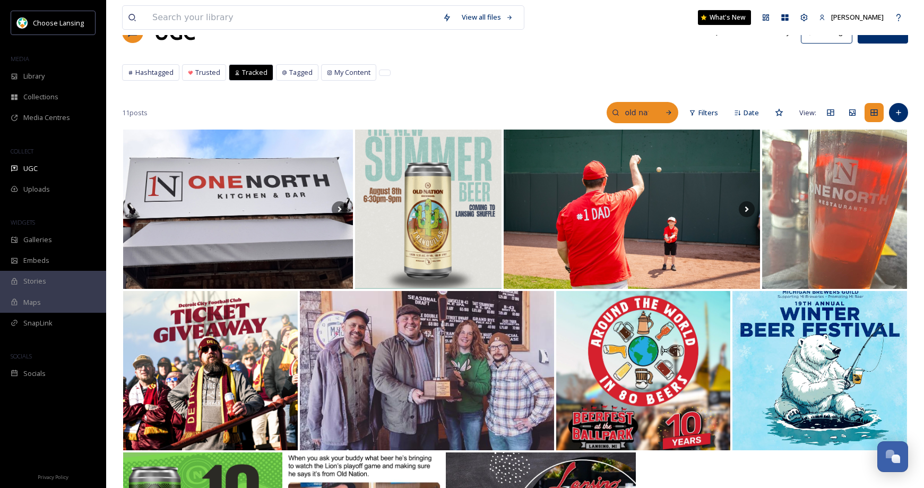
drag, startPoint x: 637, startPoint y: 110, endPoint x: 650, endPoint y: 111, distance: 13.8
click at [638, 110] on input "old nation" at bounding box center [636, 112] width 34 height 21
click at [619, 113] on input "oldnation" at bounding box center [614, 112] width 80 height 21
type input "oldnationbrewing"
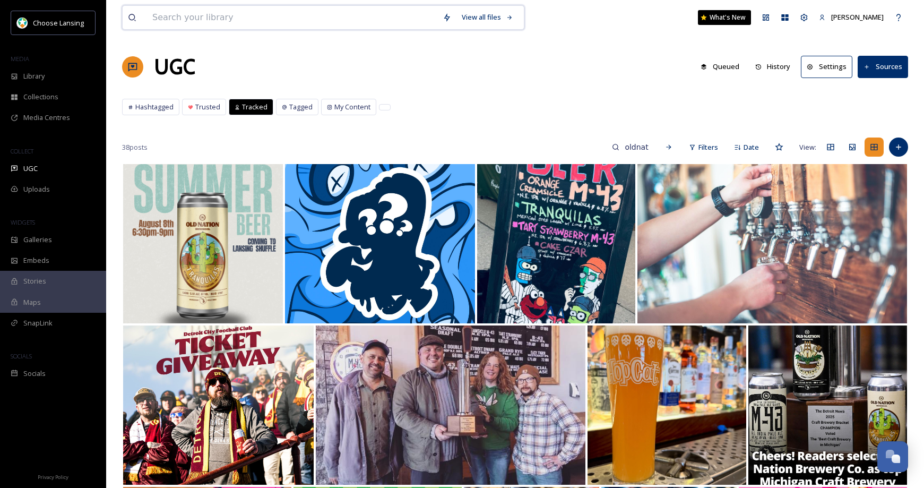
click at [184, 14] on input at bounding box center [292, 17] width 290 height 23
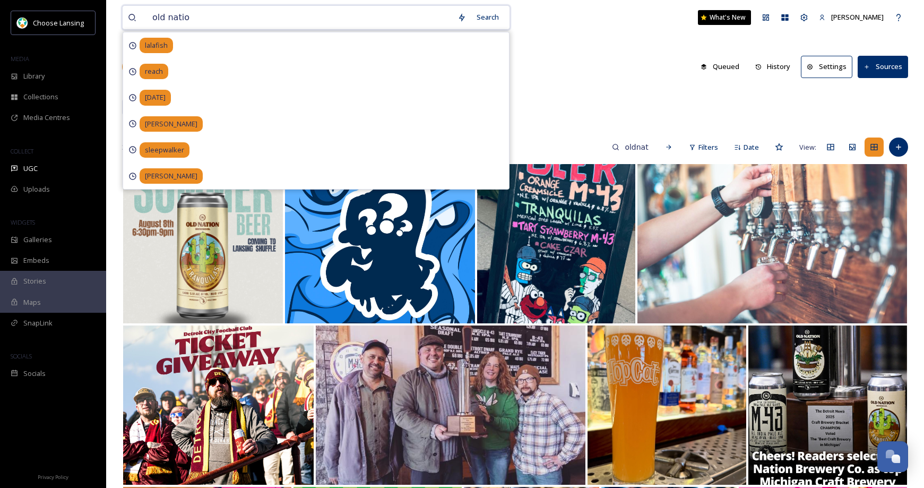
type input "old nation"
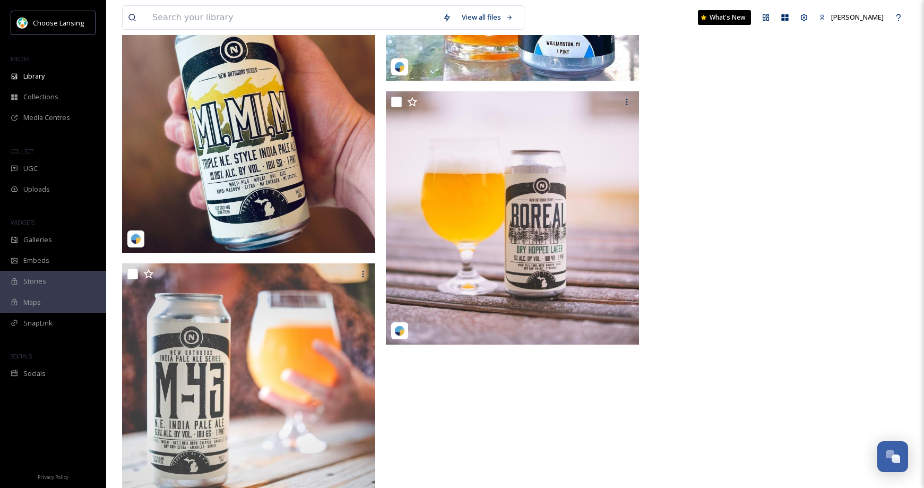
scroll to position [1640, 0]
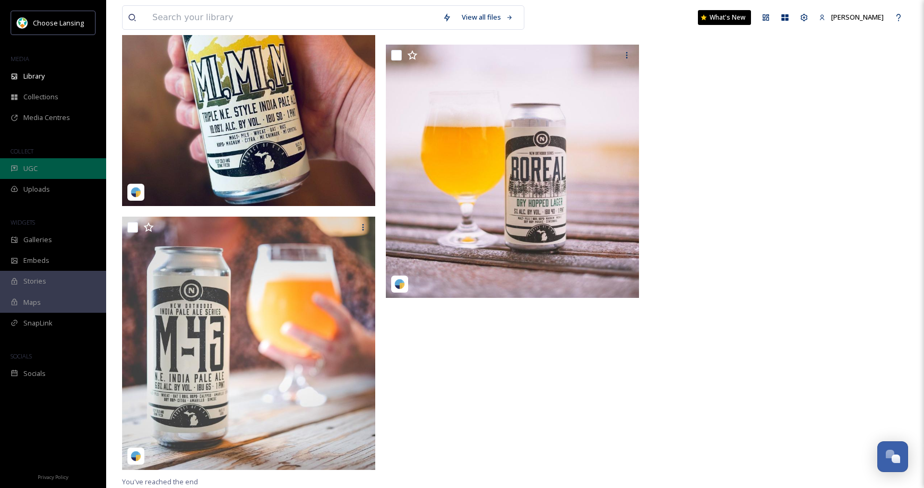
click at [42, 165] on div "UGC" at bounding box center [53, 168] width 106 height 21
